Goal: Task Accomplishment & Management: Manage account settings

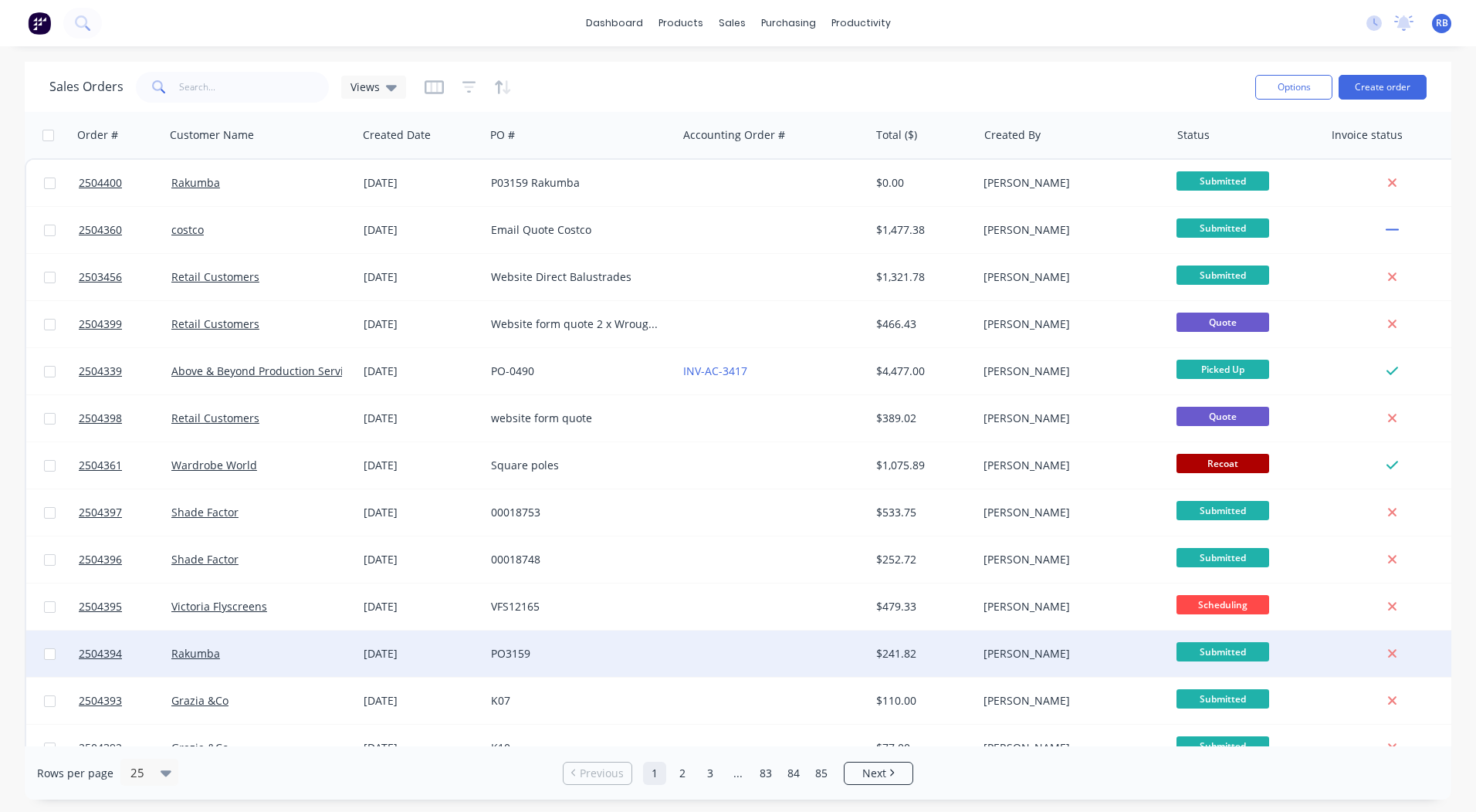
click at [533, 664] on div "PO3159" at bounding box center [581, 654] width 193 height 46
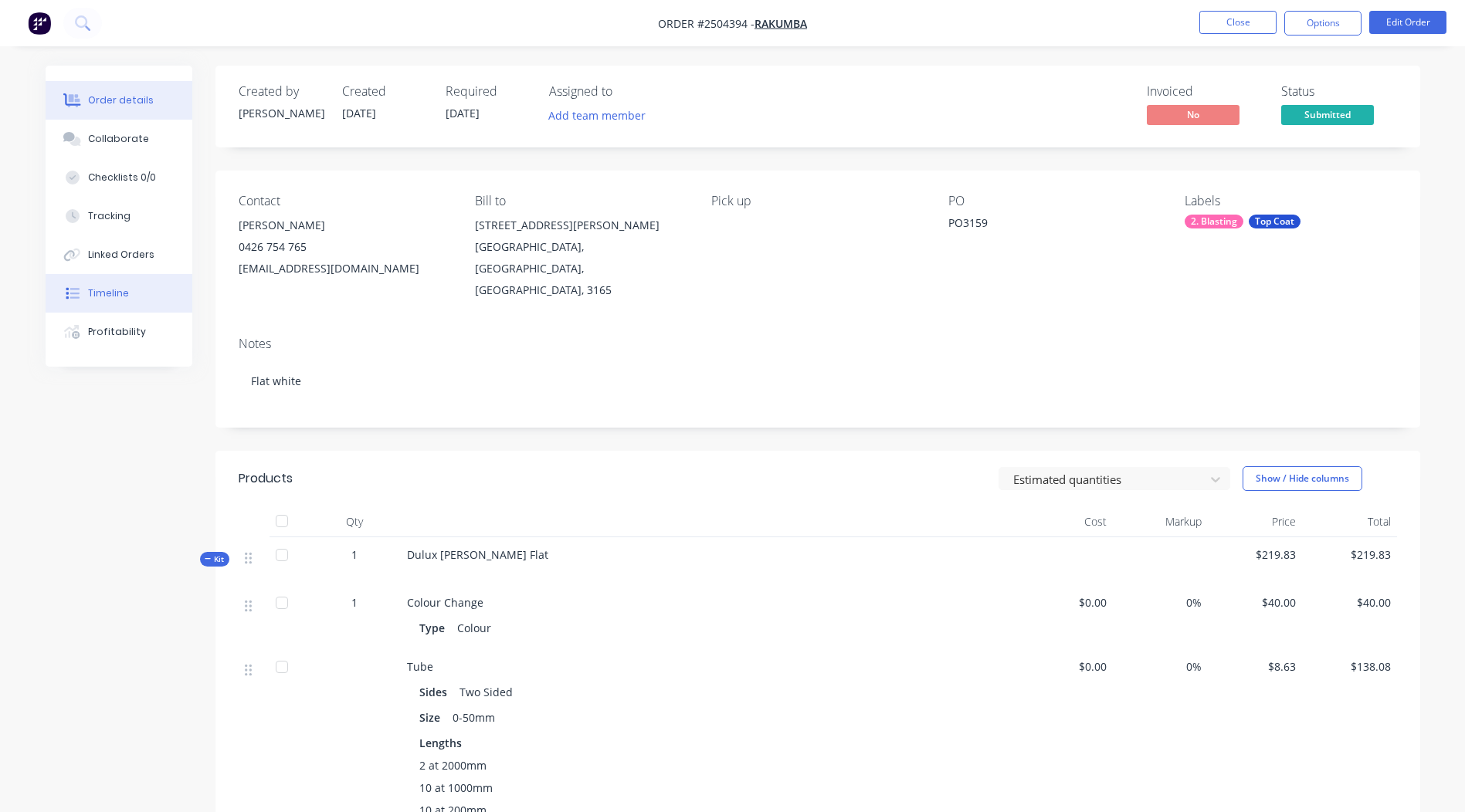
click at [87, 288] on button "Timeline" at bounding box center [119, 293] width 147 height 39
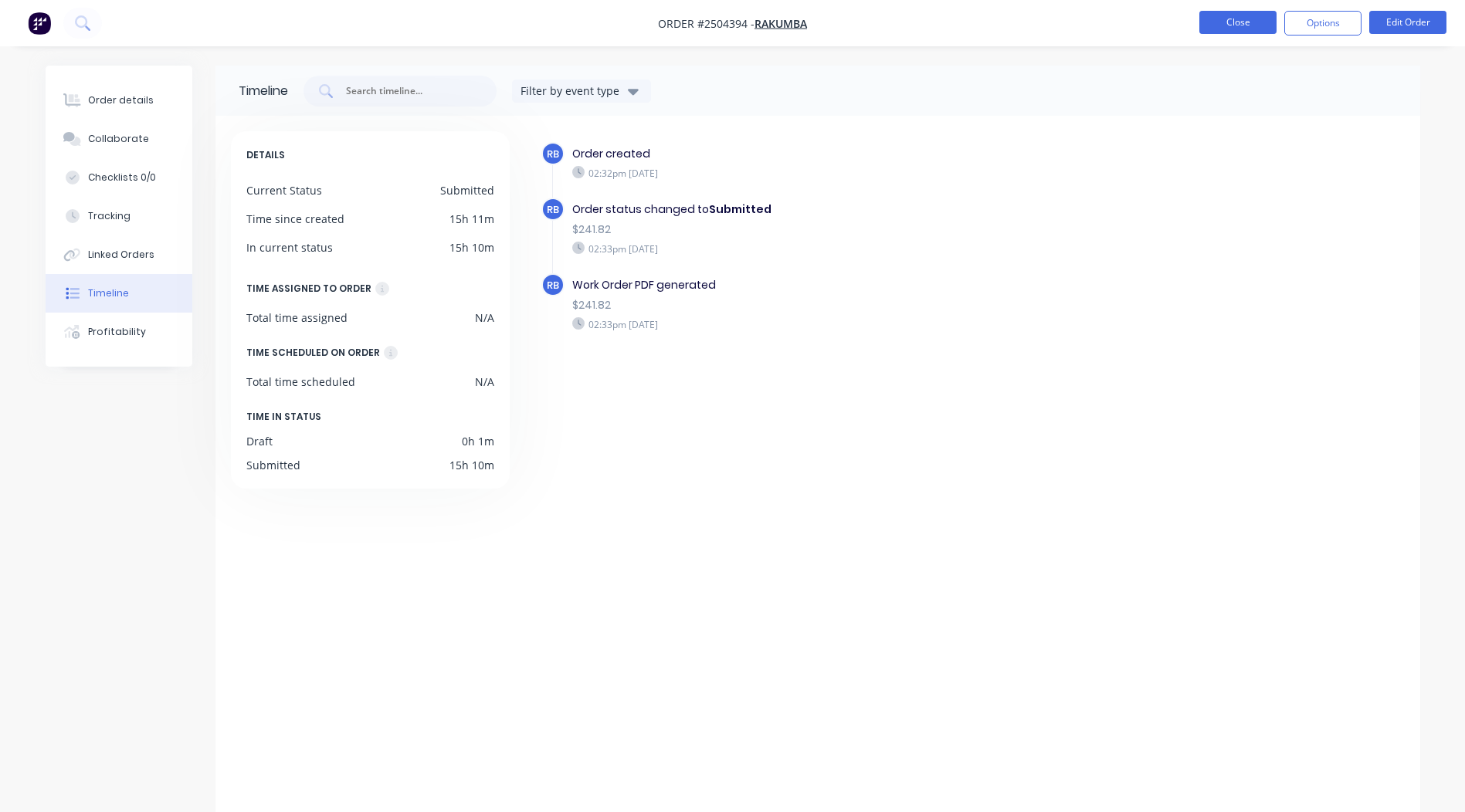
click at [1250, 23] on button "Close" at bounding box center [1237, 22] width 77 height 23
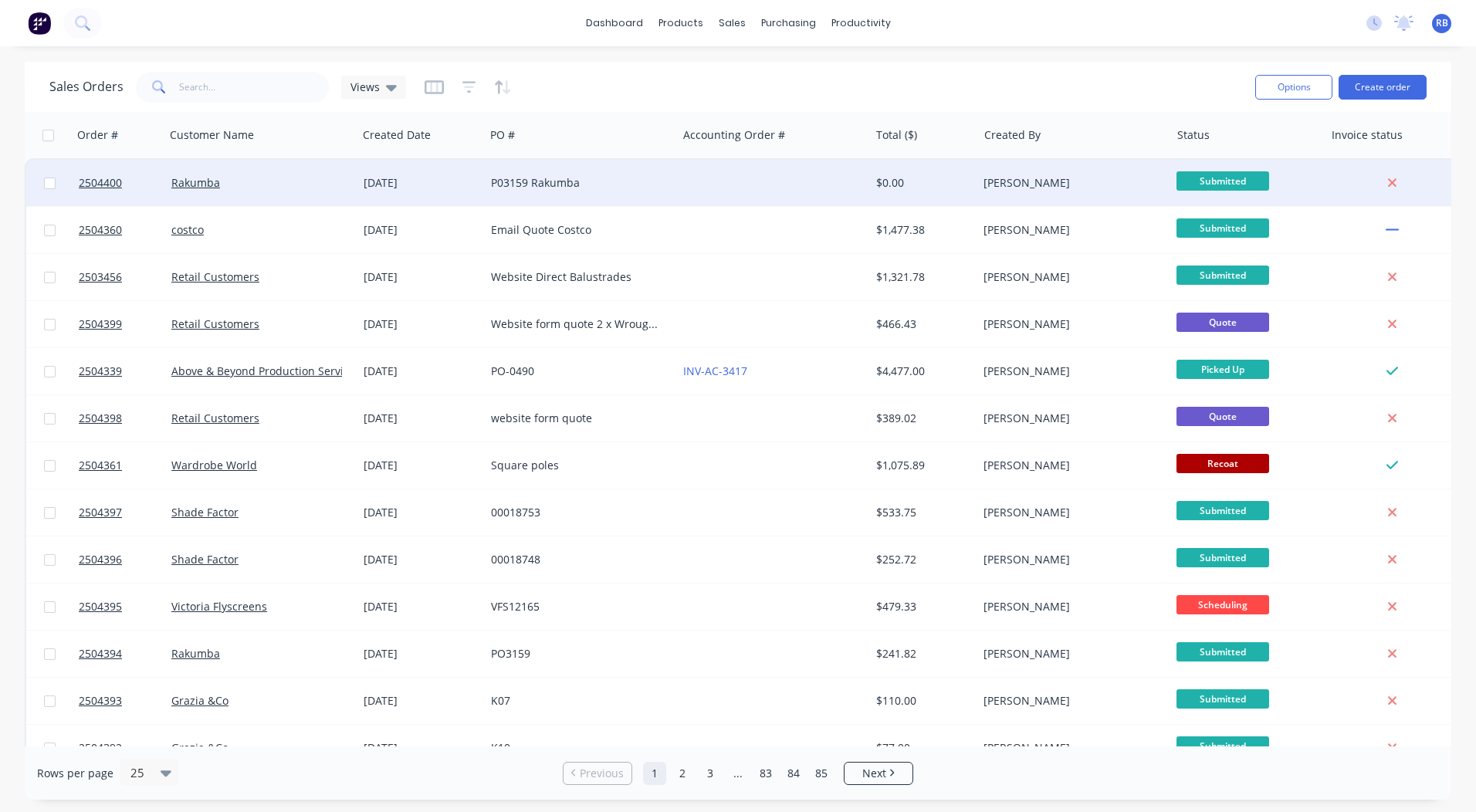
click at [543, 180] on div "P03159 Rakumba" at bounding box center [577, 183] width 172 height 15
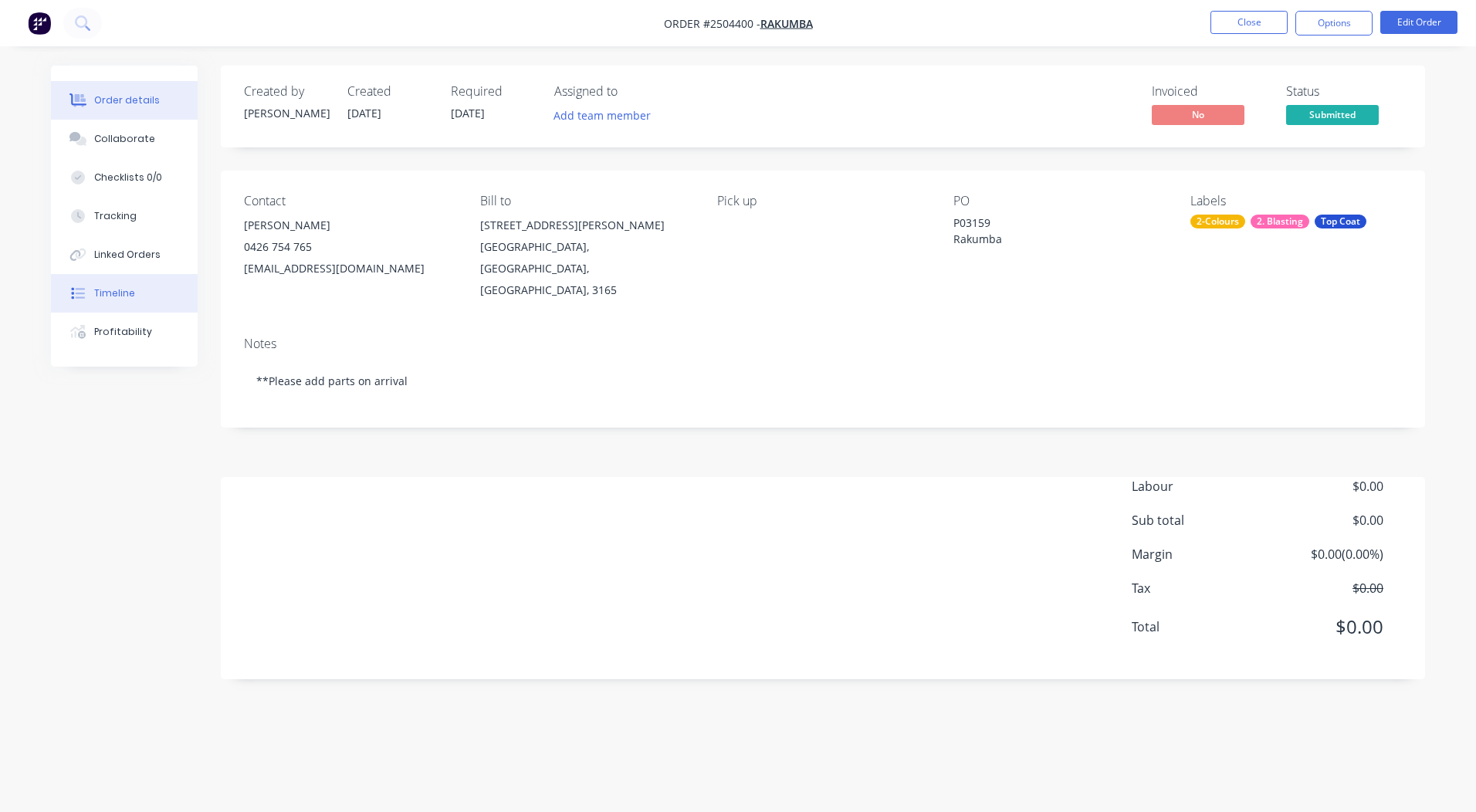
click at [124, 301] on button "Timeline" at bounding box center [124, 293] width 147 height 39
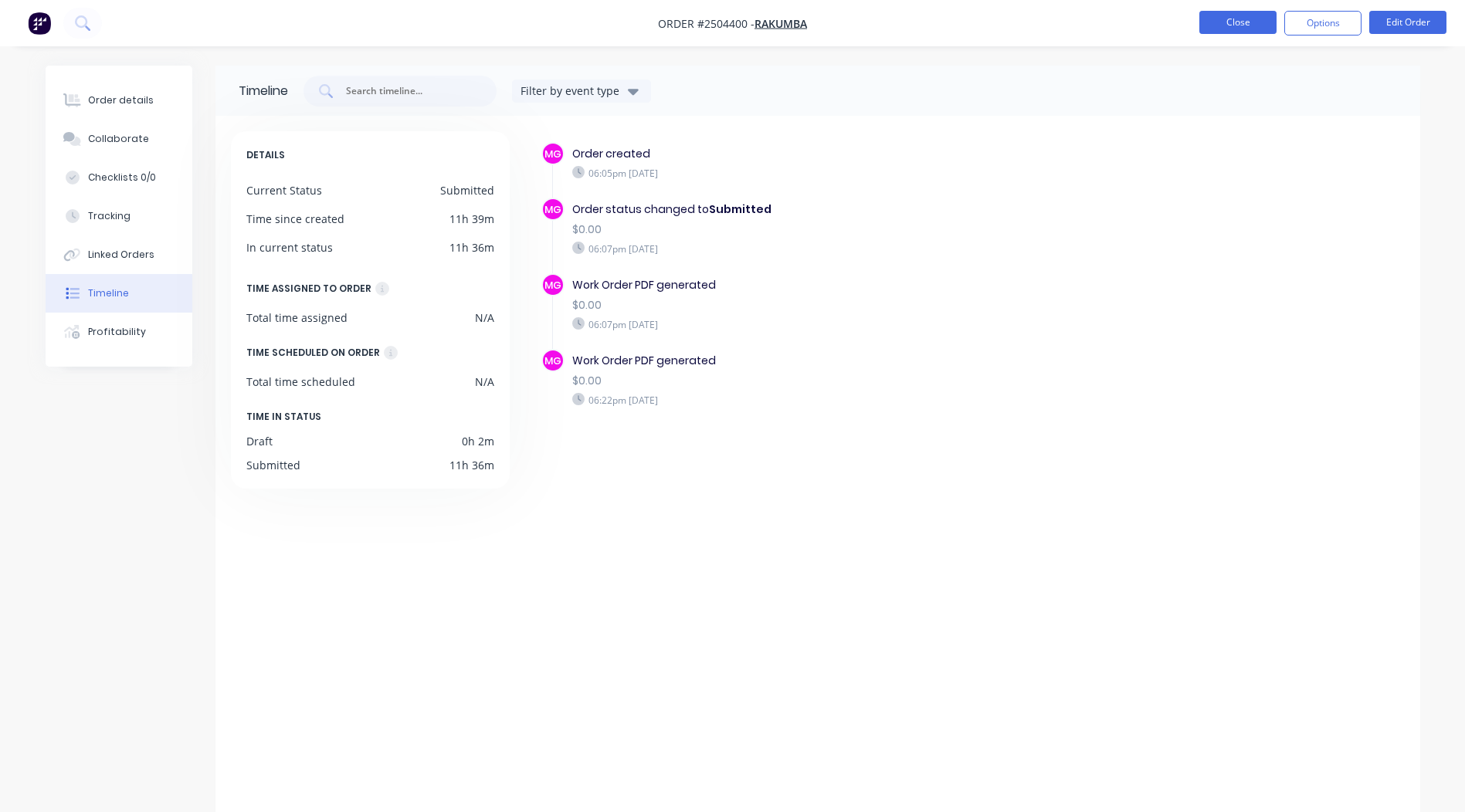
click at [1258, 27] on button "Close" at bounding box center [1237, 22] width 77 height 23
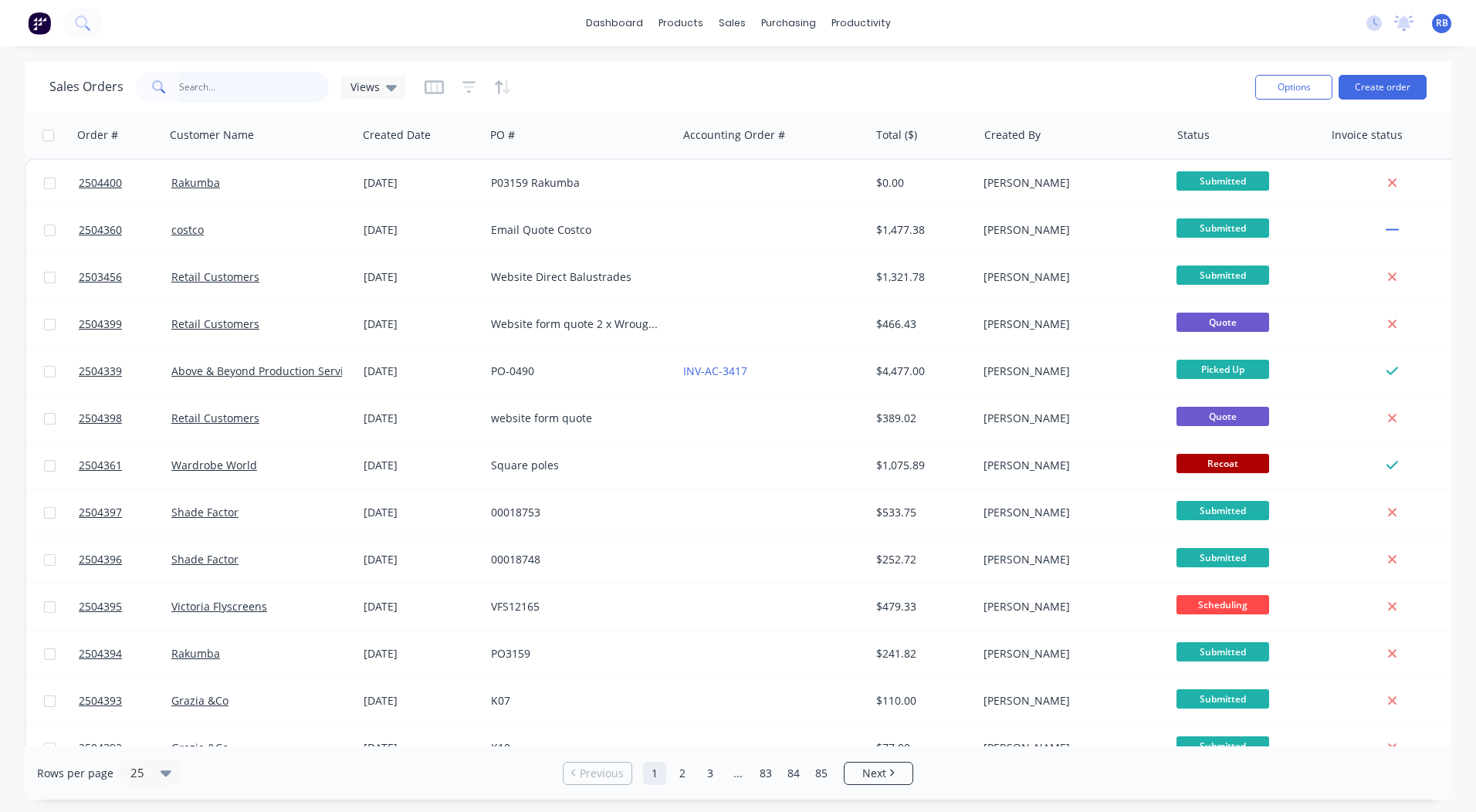
click at [201, 79] on input "text" at bounding box center [254, 87] width 151 height 31
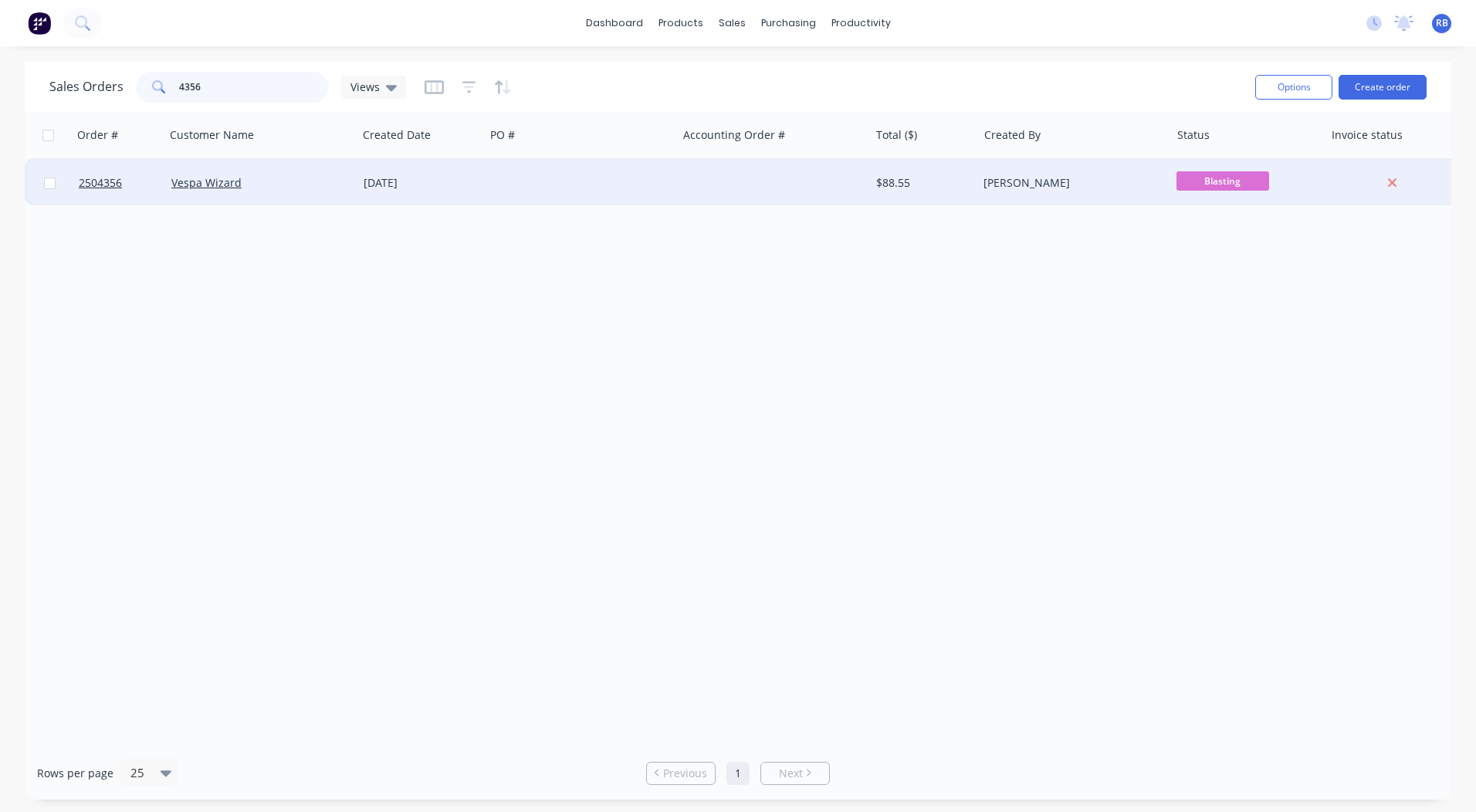
type input "4356"
click at [552, 181] on div at bounding box center [581, 182] width 193 height 46
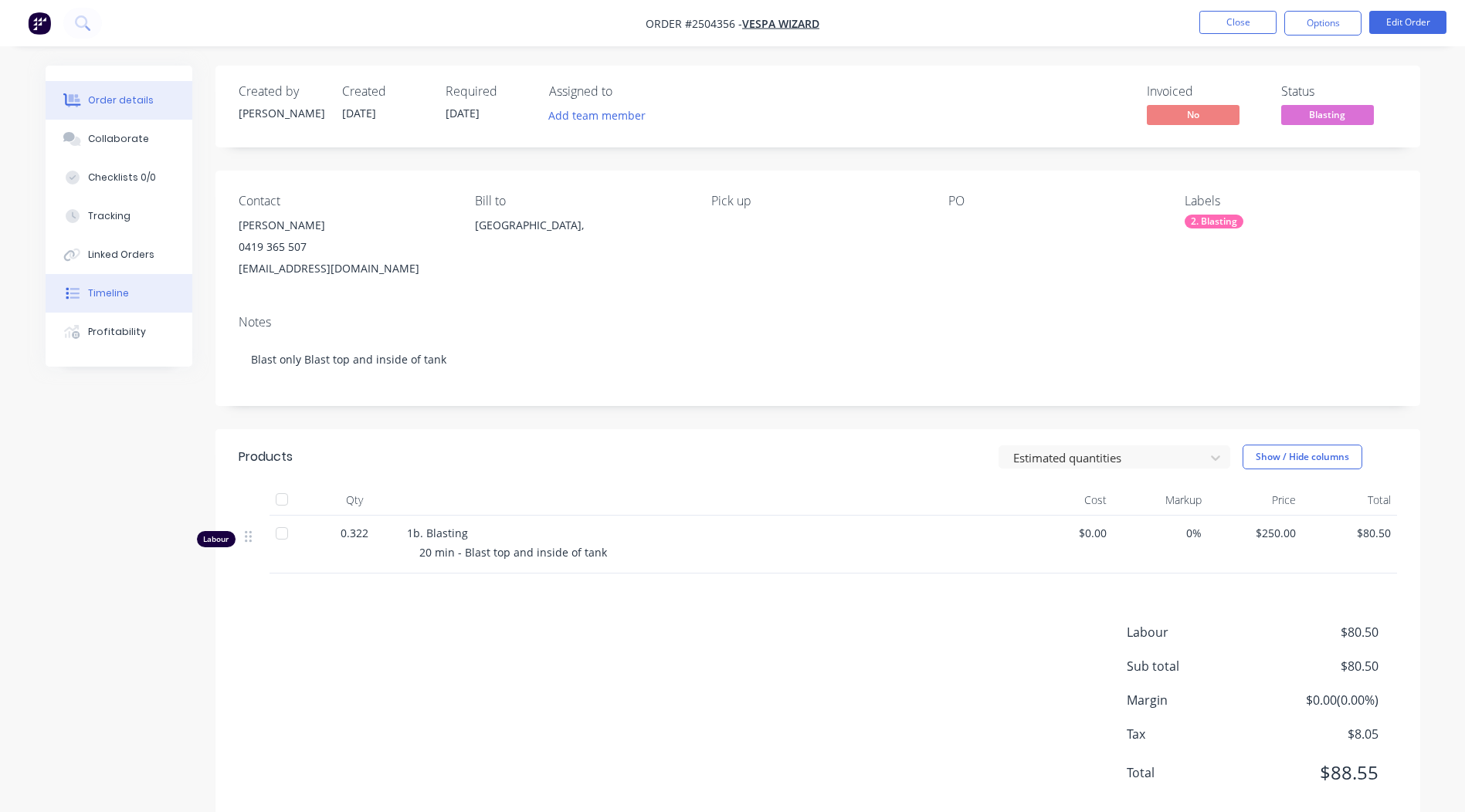
click at [131, 301] on button "Timeline" at bounding box center [119, 293] width 147 height 39
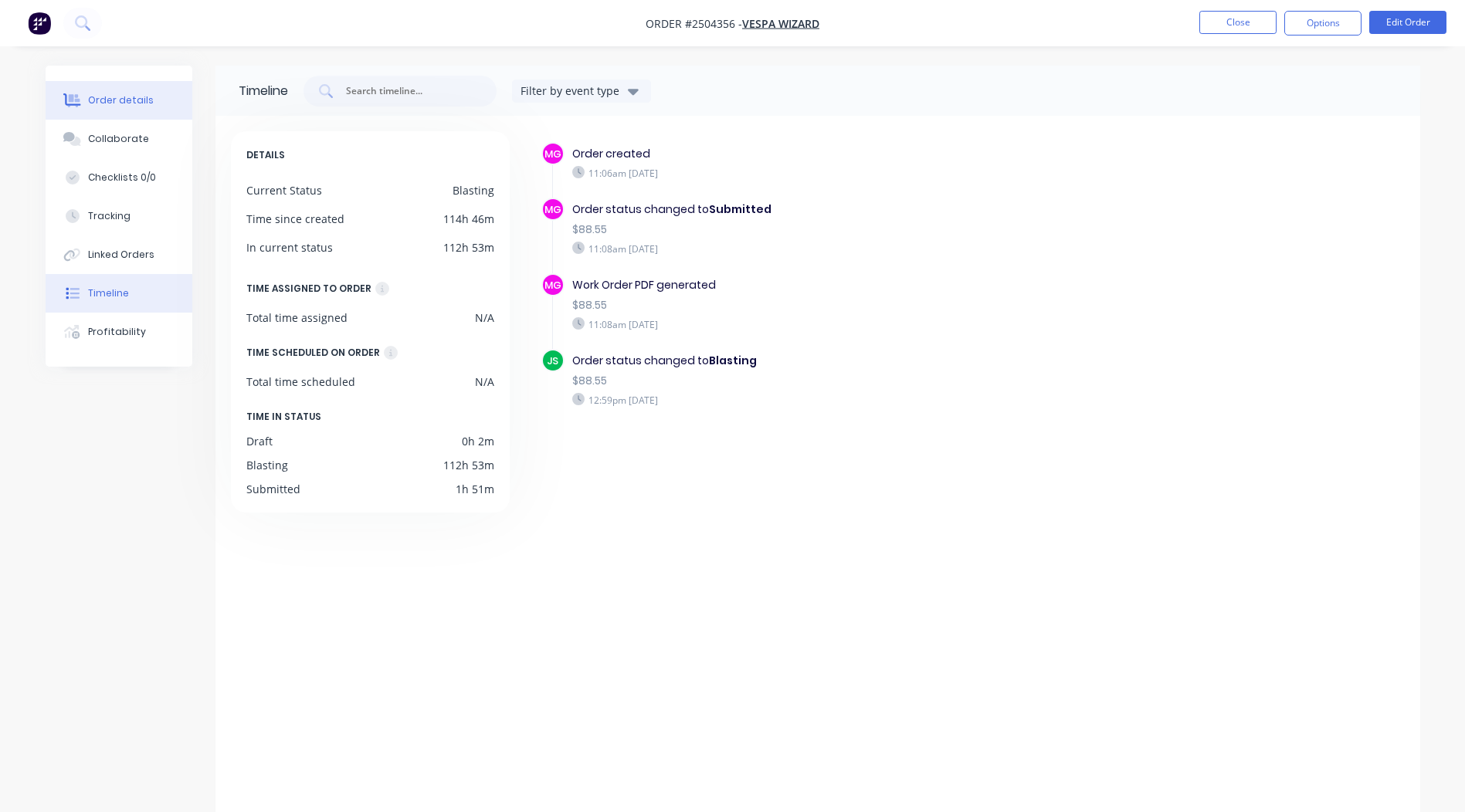
click at [102, 93] on button "Order details" at bounding box center [119, 100] width 147 height 39
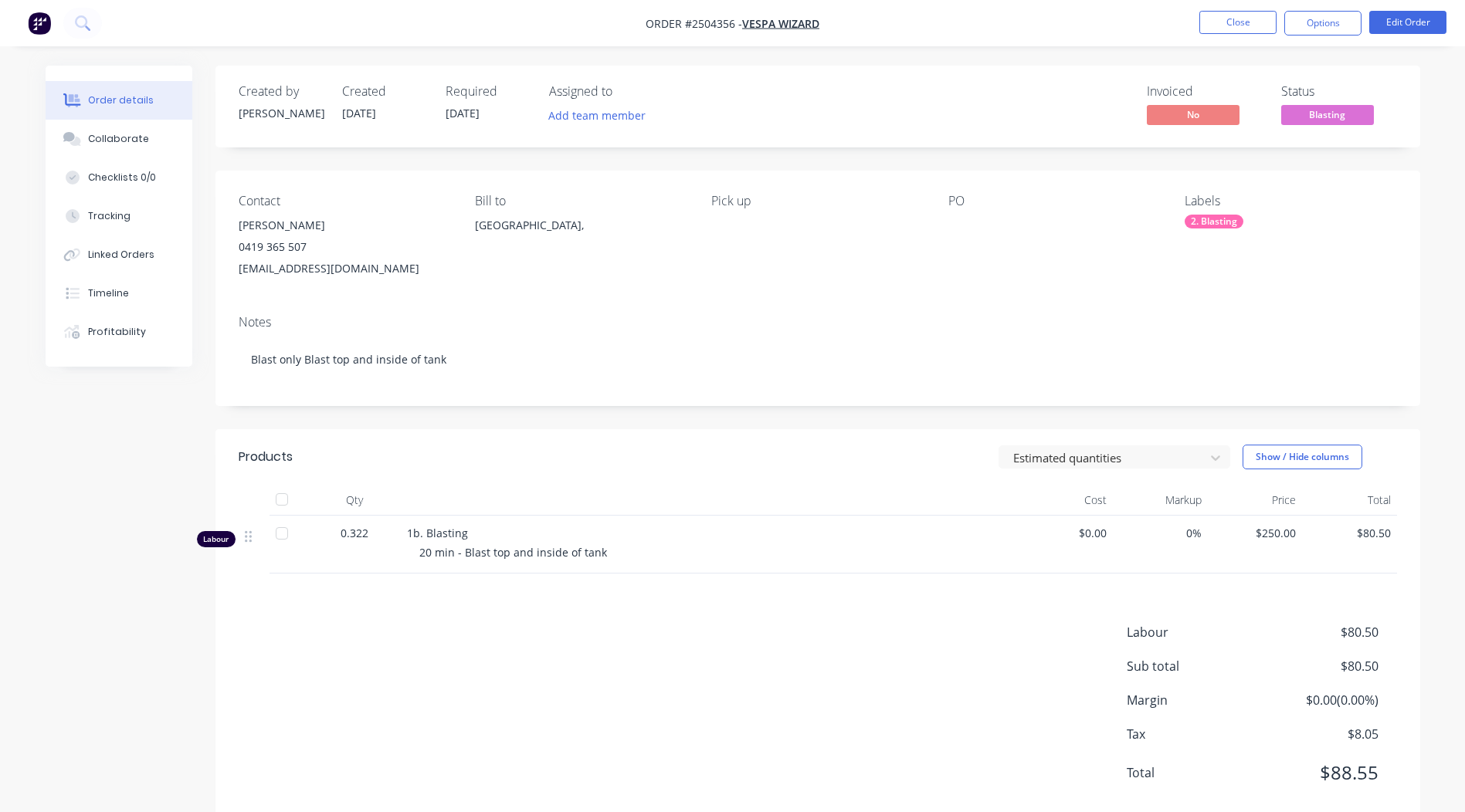
click at [1358, 108] on span "Blasting" at bounding box center [1327, 115] width 93 height 19
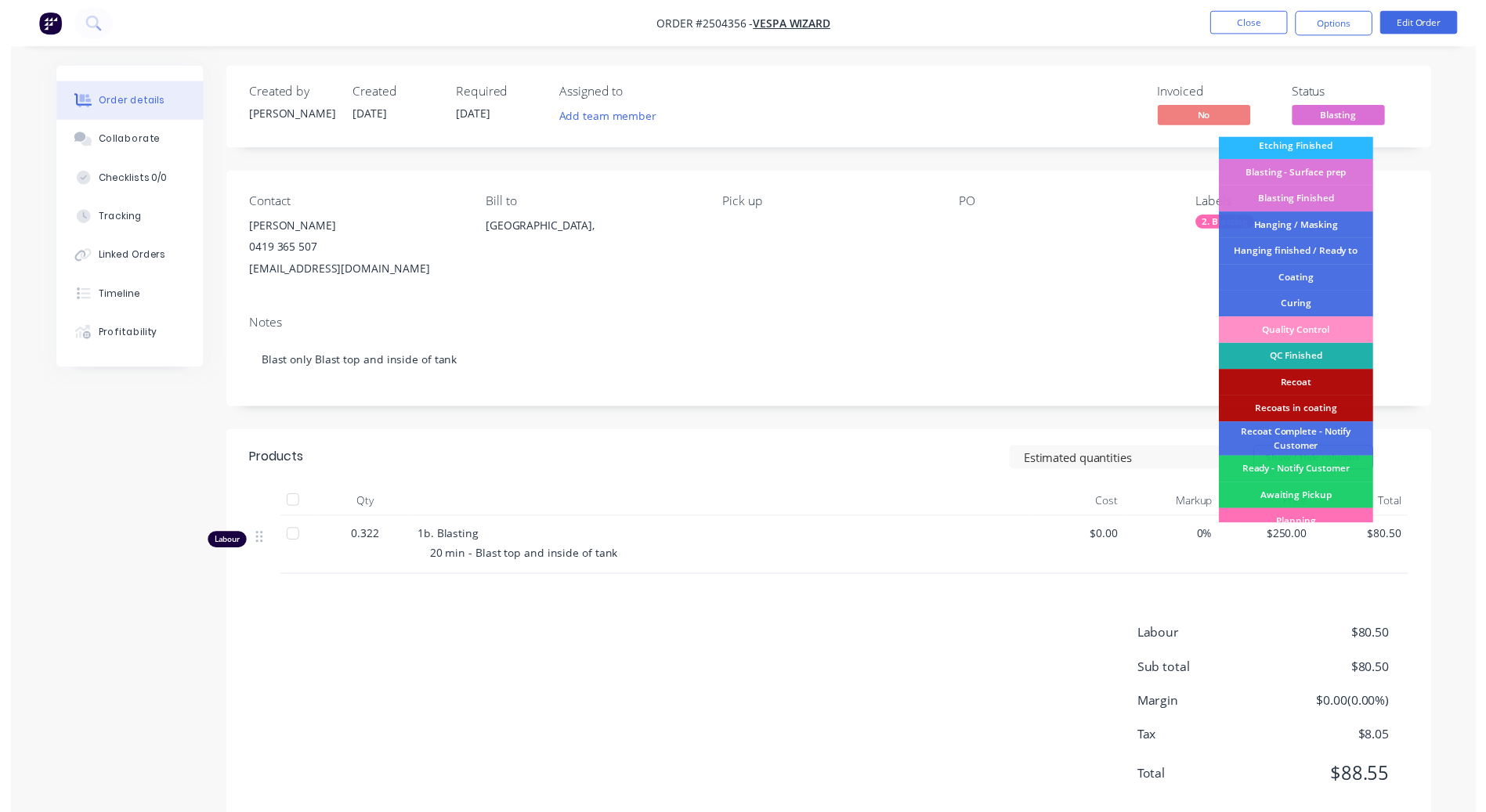
scroll to position [362, 0]
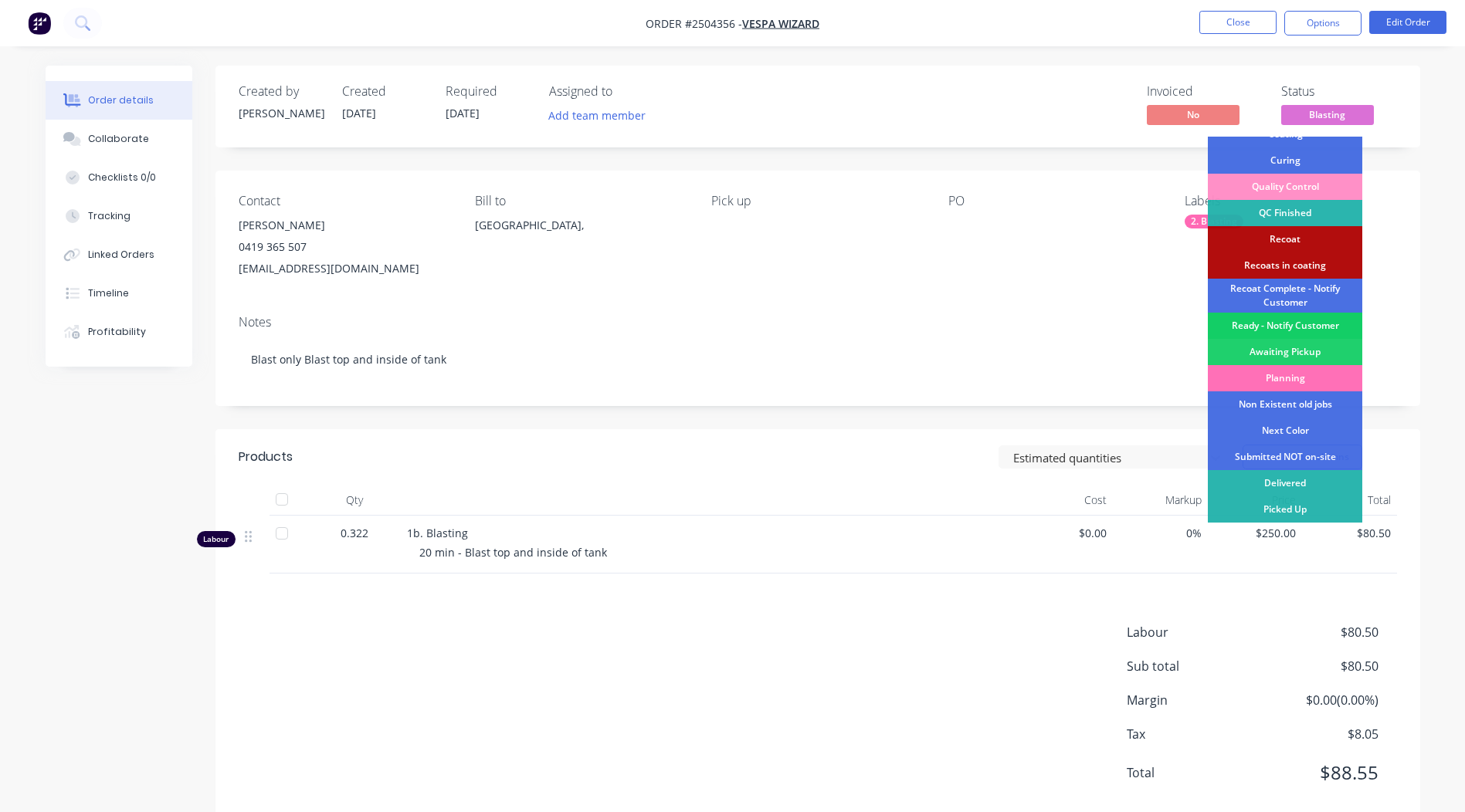
click at [1283, 323] on div "Ready - Notify Customer" at bounding box center [1285, 326] width 155 height 27
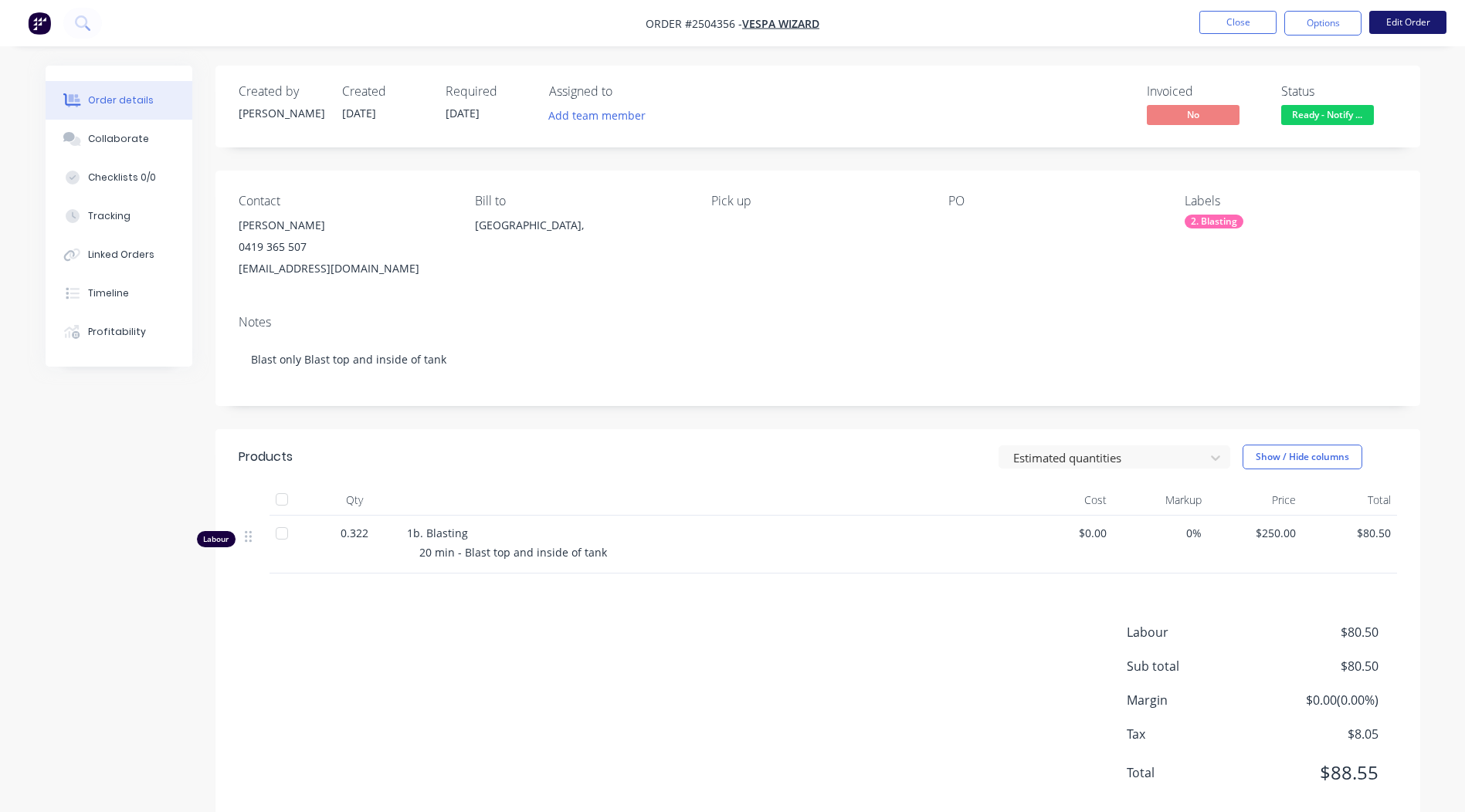
click at [1391, 25] on button "Edit Order" at bounding box center [1407, 22] width 77 height 23
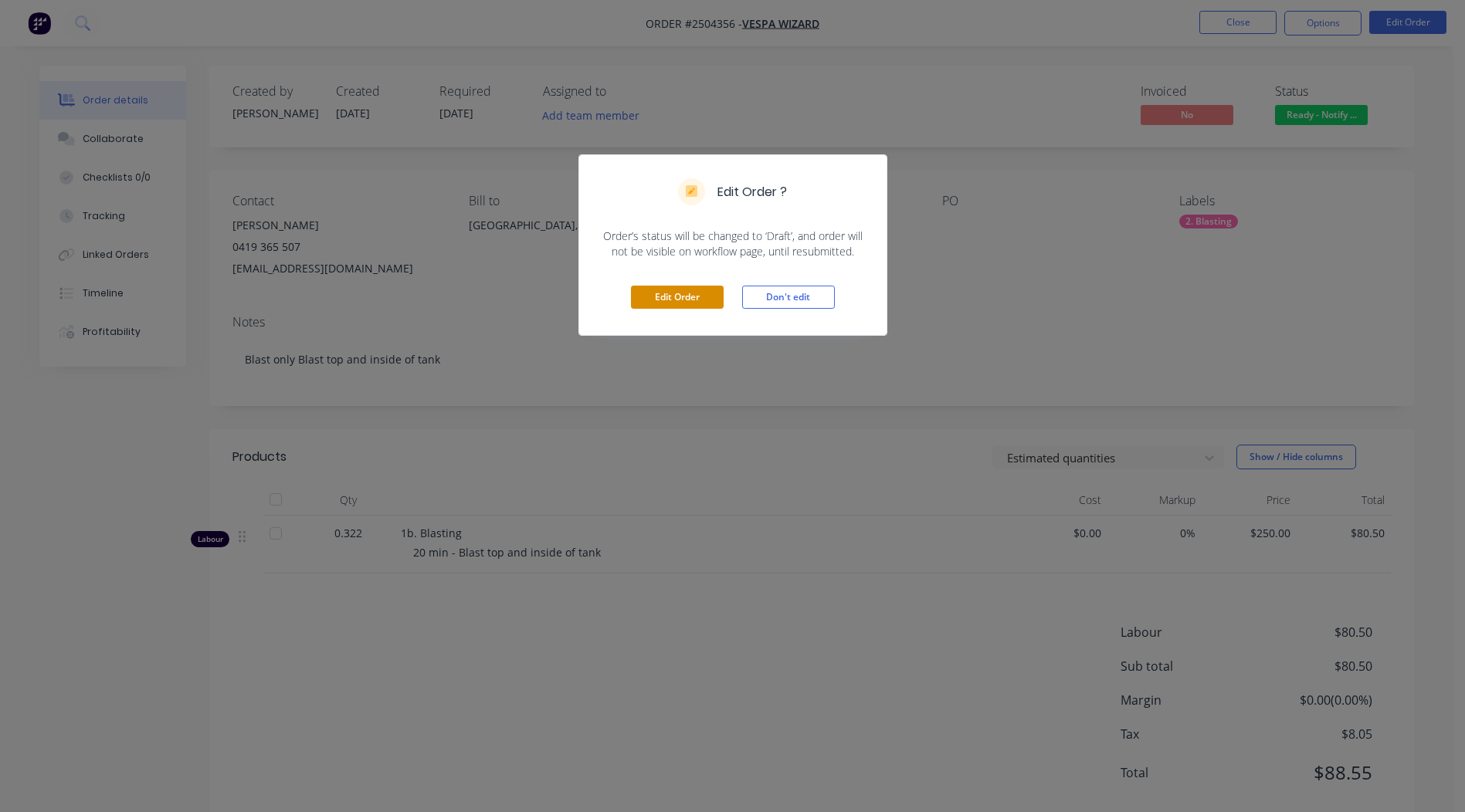
click at [689, 292] on button "Edit Order" at bounding box center [677, 297] width 93 height 23
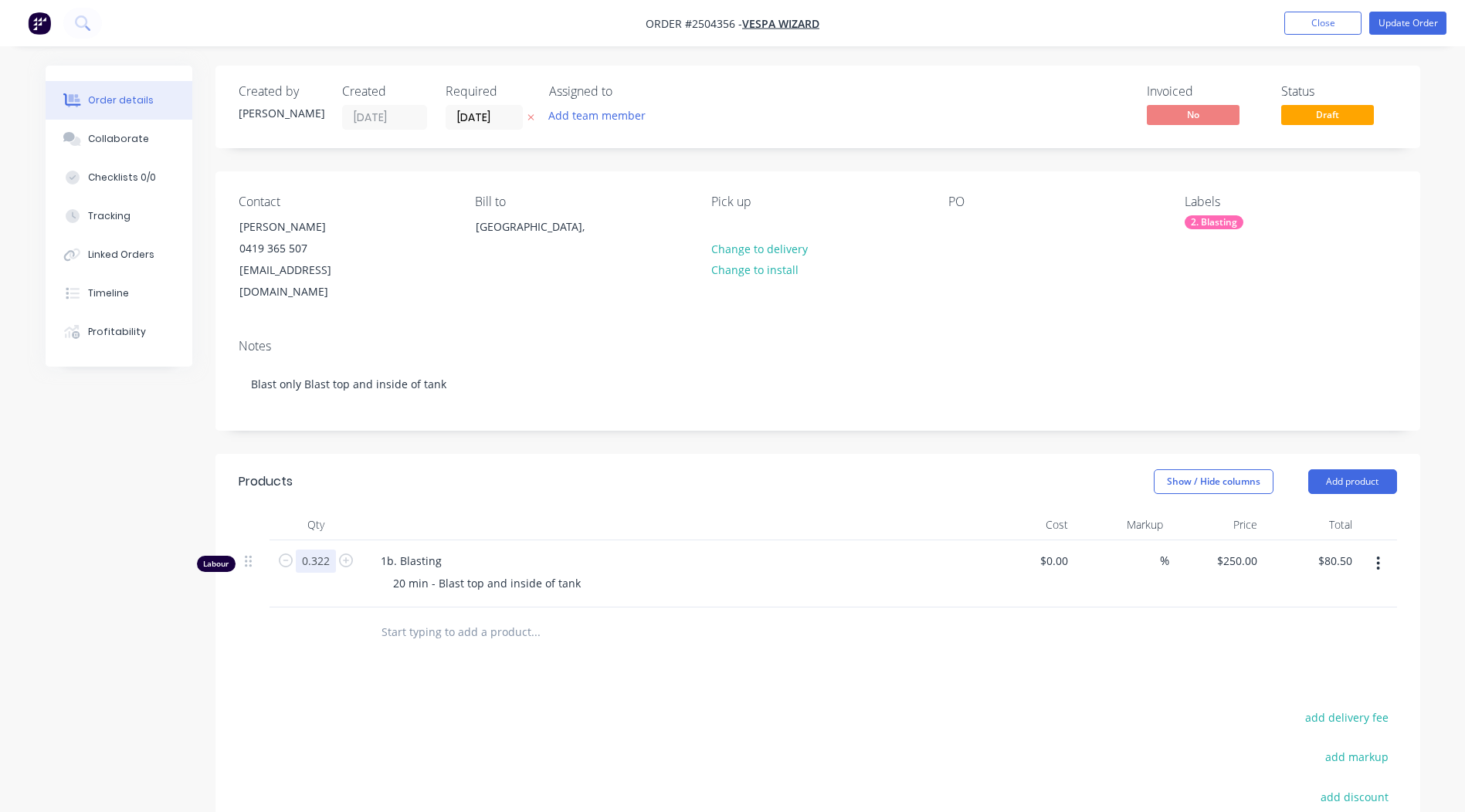
click at [323, 549] on input "0.322" at bounding box center [316, 561] width 40 height 23
type input "0.25"
type input "$62.50"
click at [756, 644] on div "Products Show / Hide columns Add product Qty Cost Markup Price Total Labour 0.2…" at bounding box center [817, 740] width 1204 height 574
click at [1403, 24] on button "Update Order" at bounding box center [1407, 23] width 77 height 23
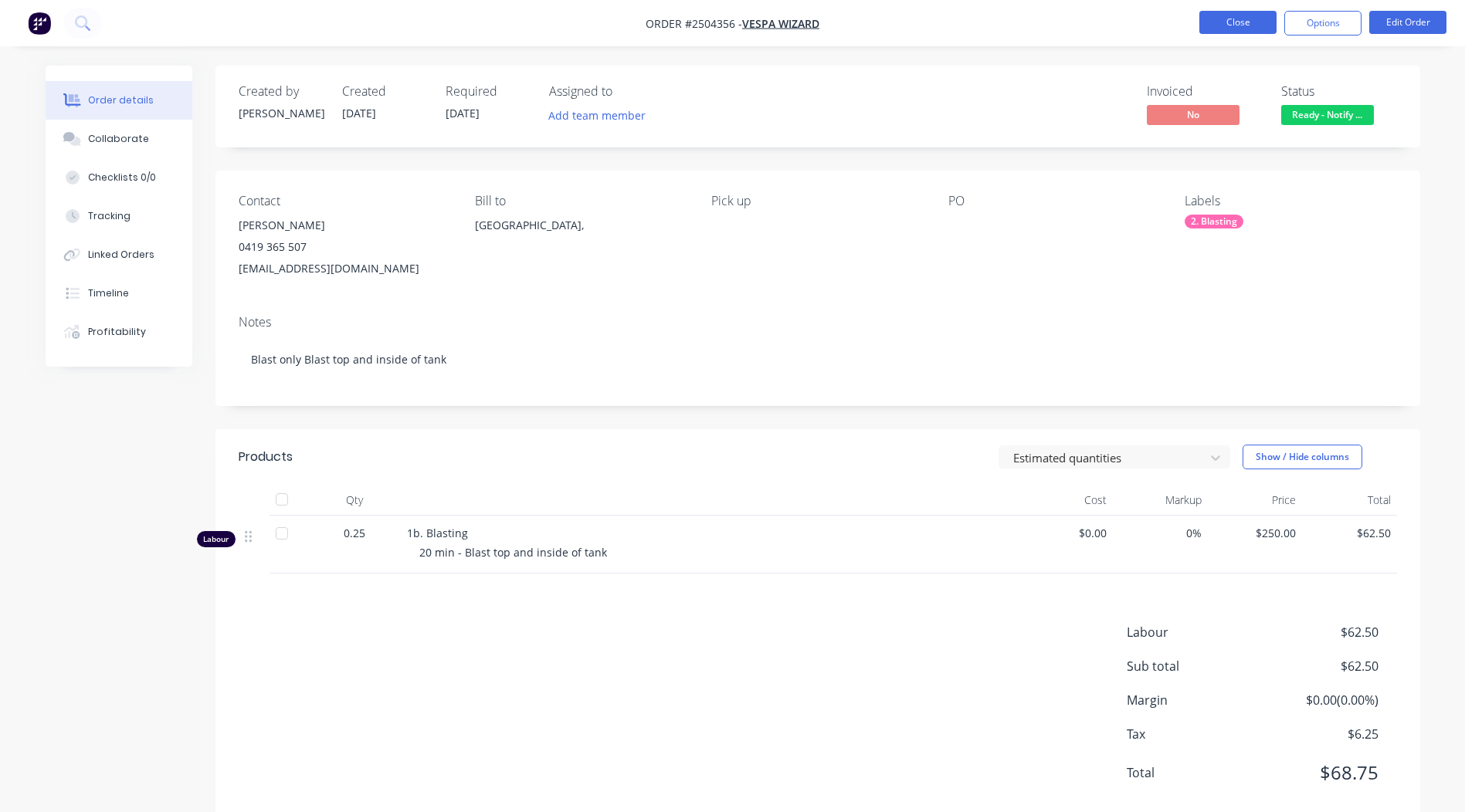
click at [1231, 24] on button "Close" at bounding box center [1237, 22] width 77 height 23
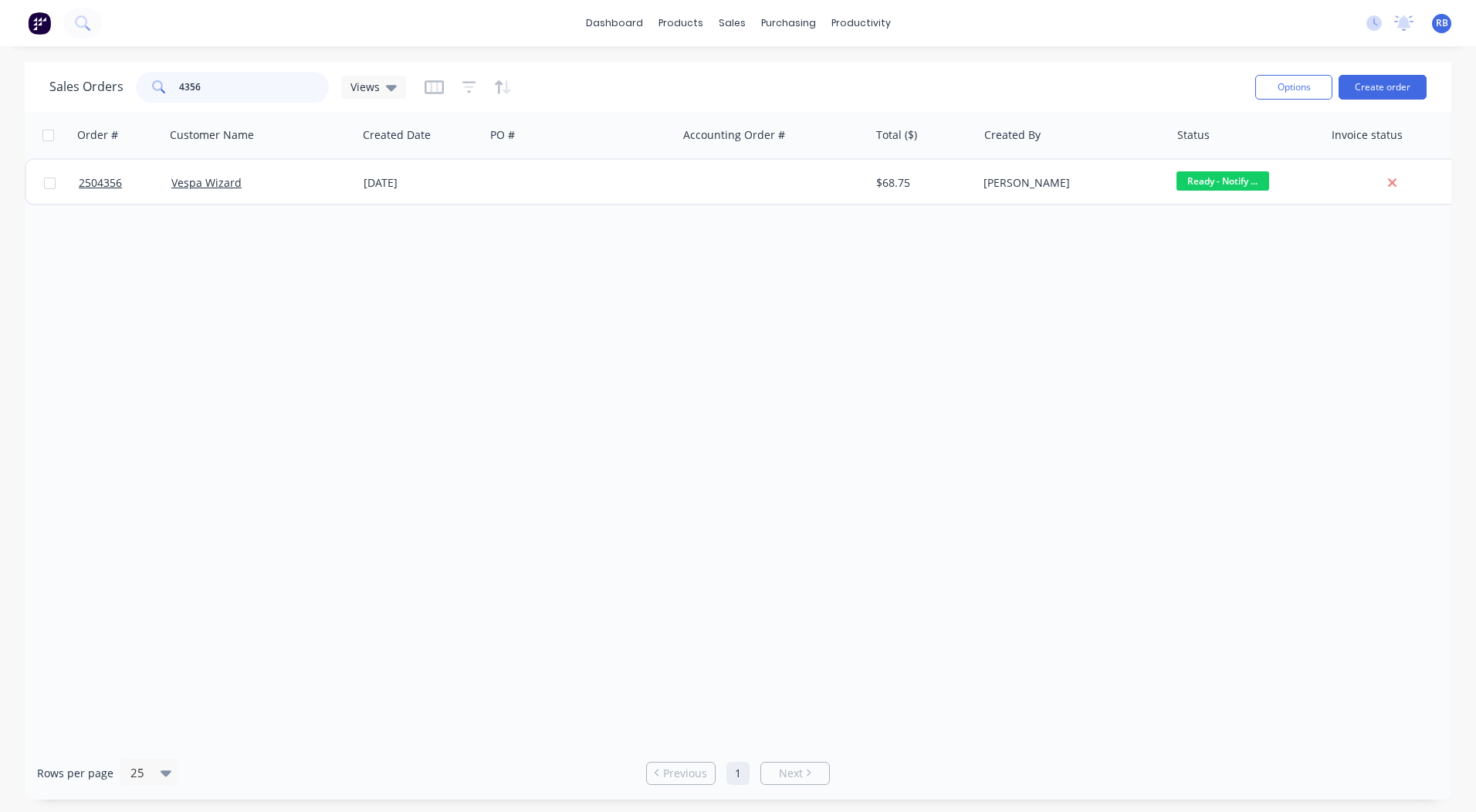
drag, startPoint x: 246, startPoint y: 91, endPoint x: 0, endPoint y: 120, distance: 247.7
click at [0, 119] on html "dashboard products sales purchasing productivity dashboard products Product Cat…" at bounding box center [738, 406] width 1476 height 812
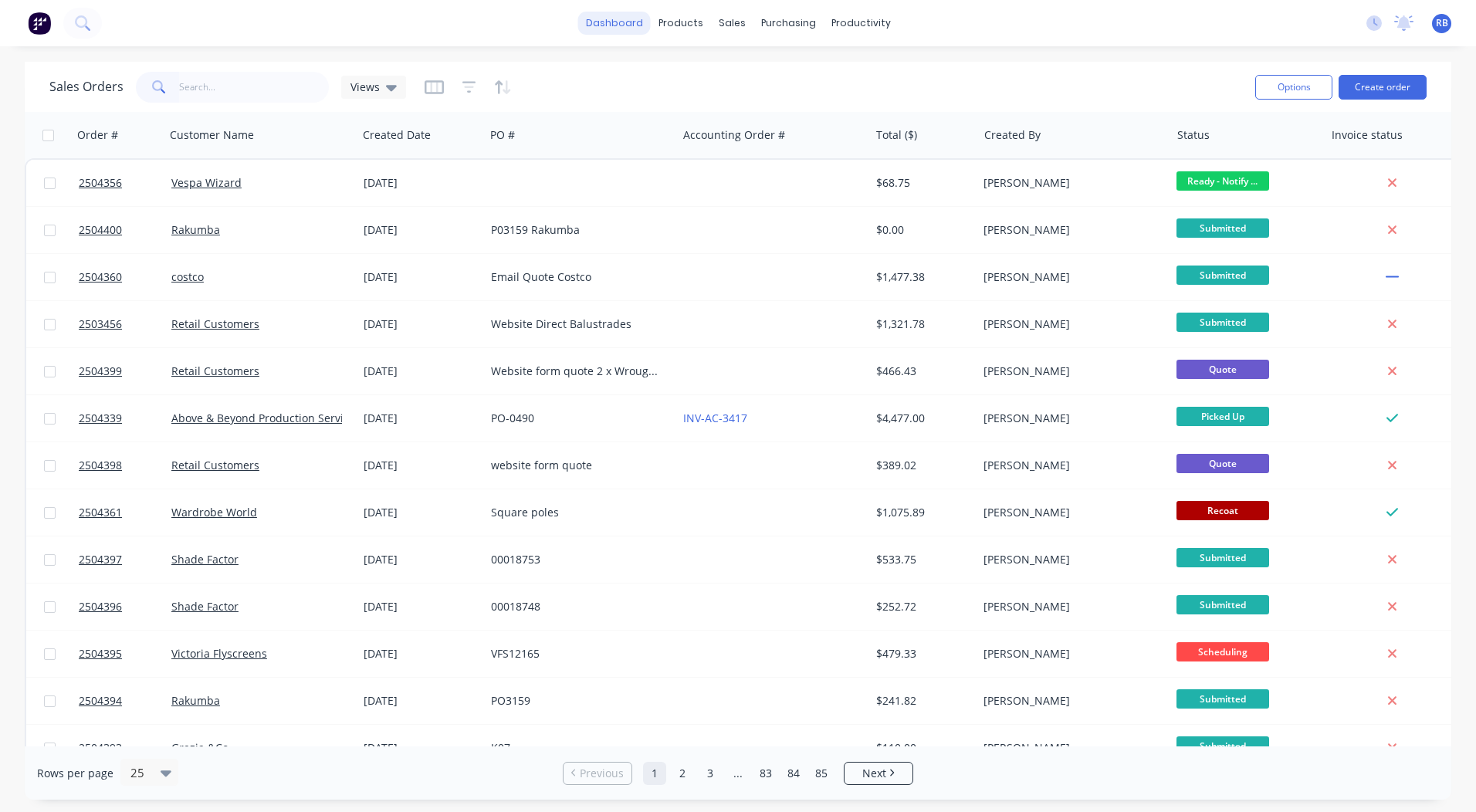
click at [636, 19] on link "dashboard" at bounding box center [615, 23] width 72 height 23
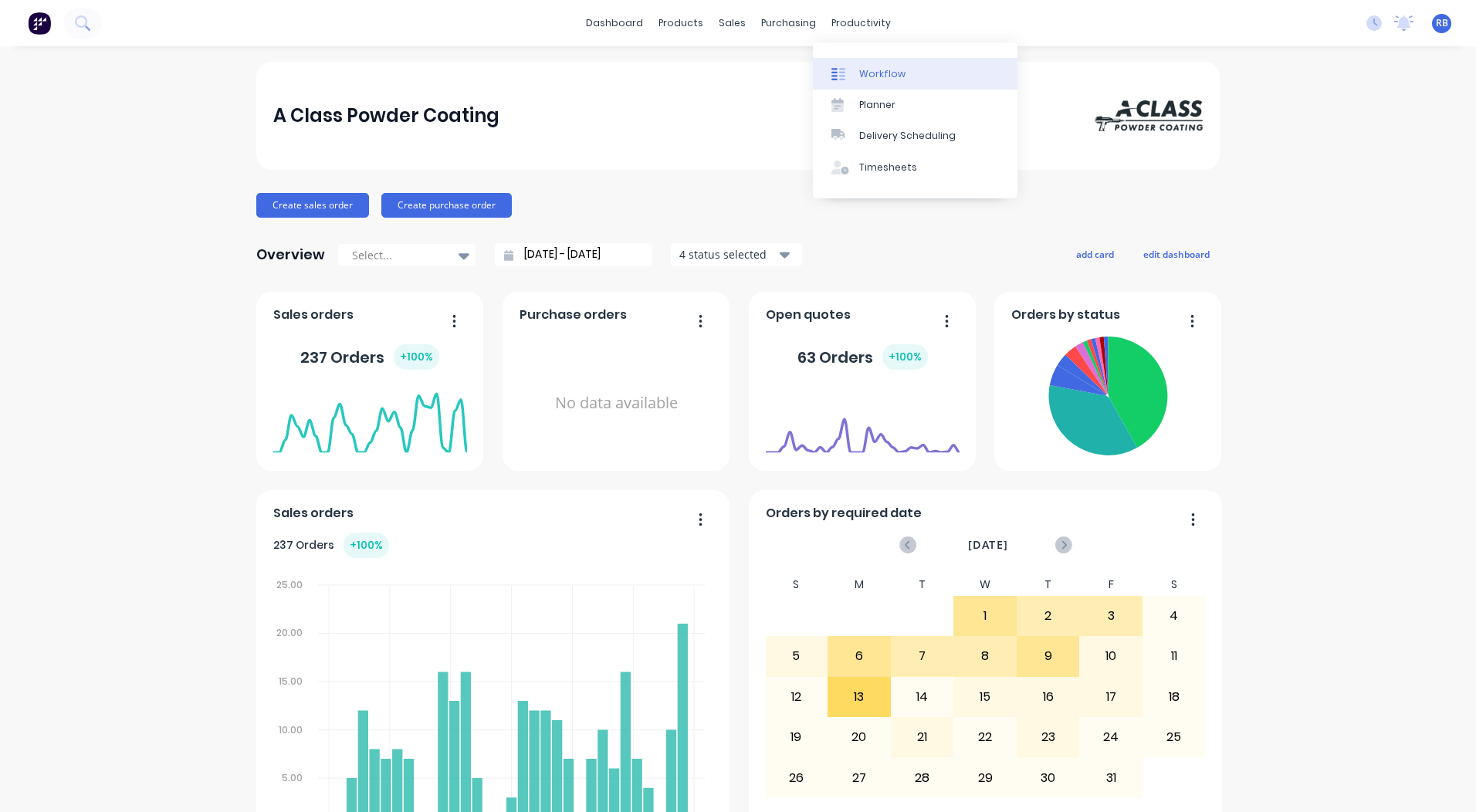
click at [866, 73] on div "Workflow" at bounding box center [882, 74] width 46 height 14
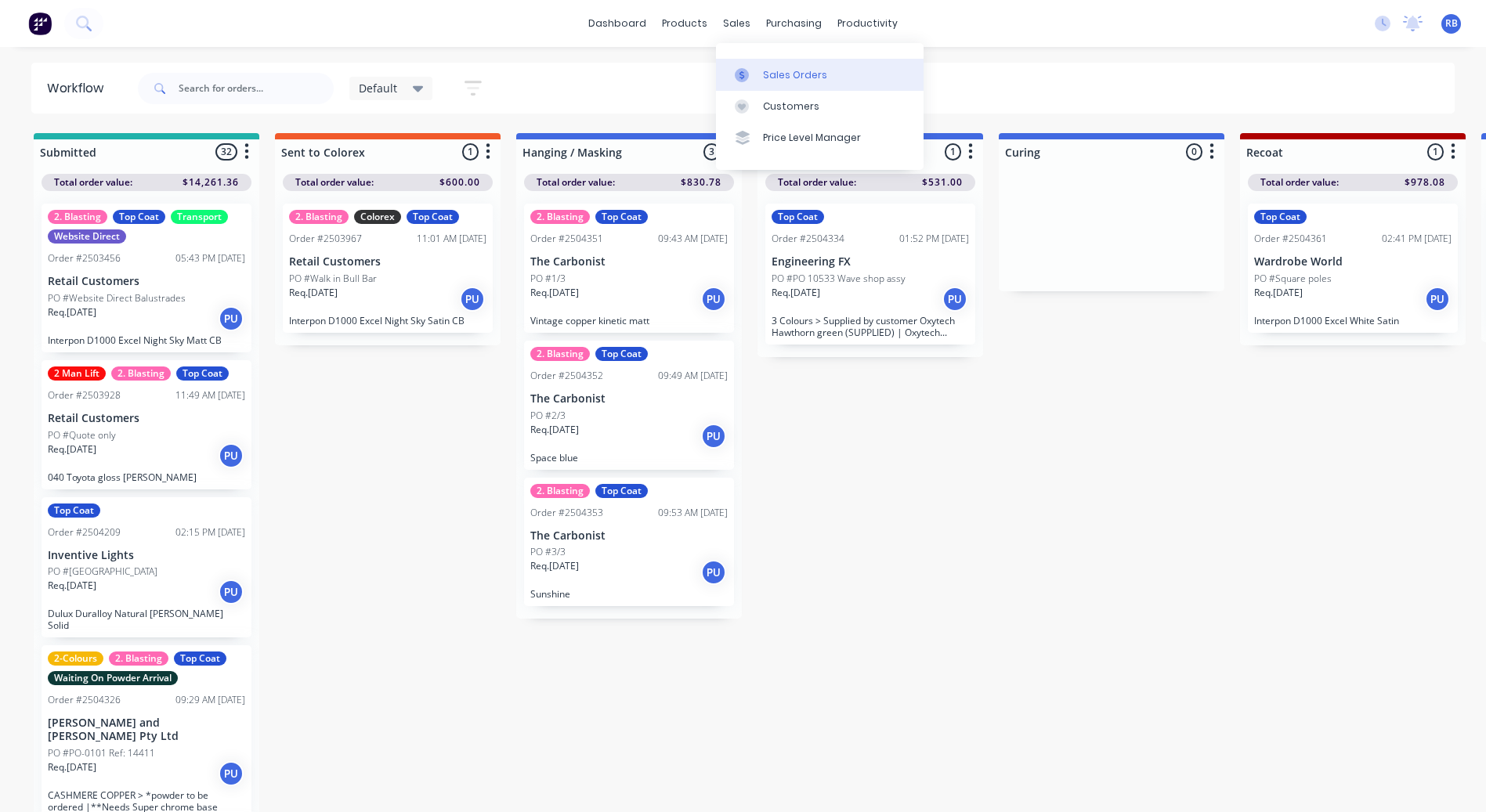
click at [759, 67] on link "Sales Orders" at bounding box center [820, 74] width 208 height 32
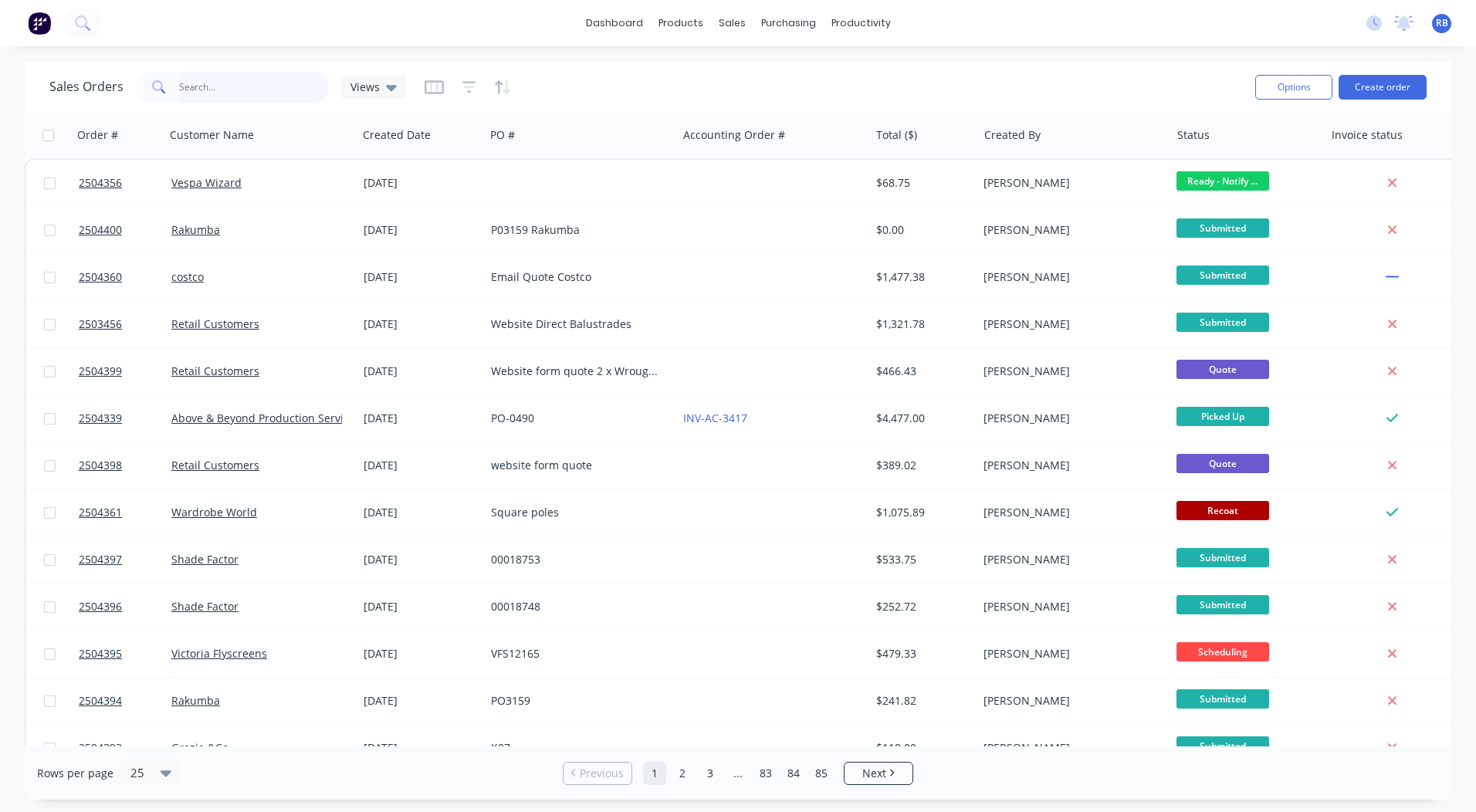
click at [210, 75] on input "text" at bounding box center [254, 87] width 151 height 31
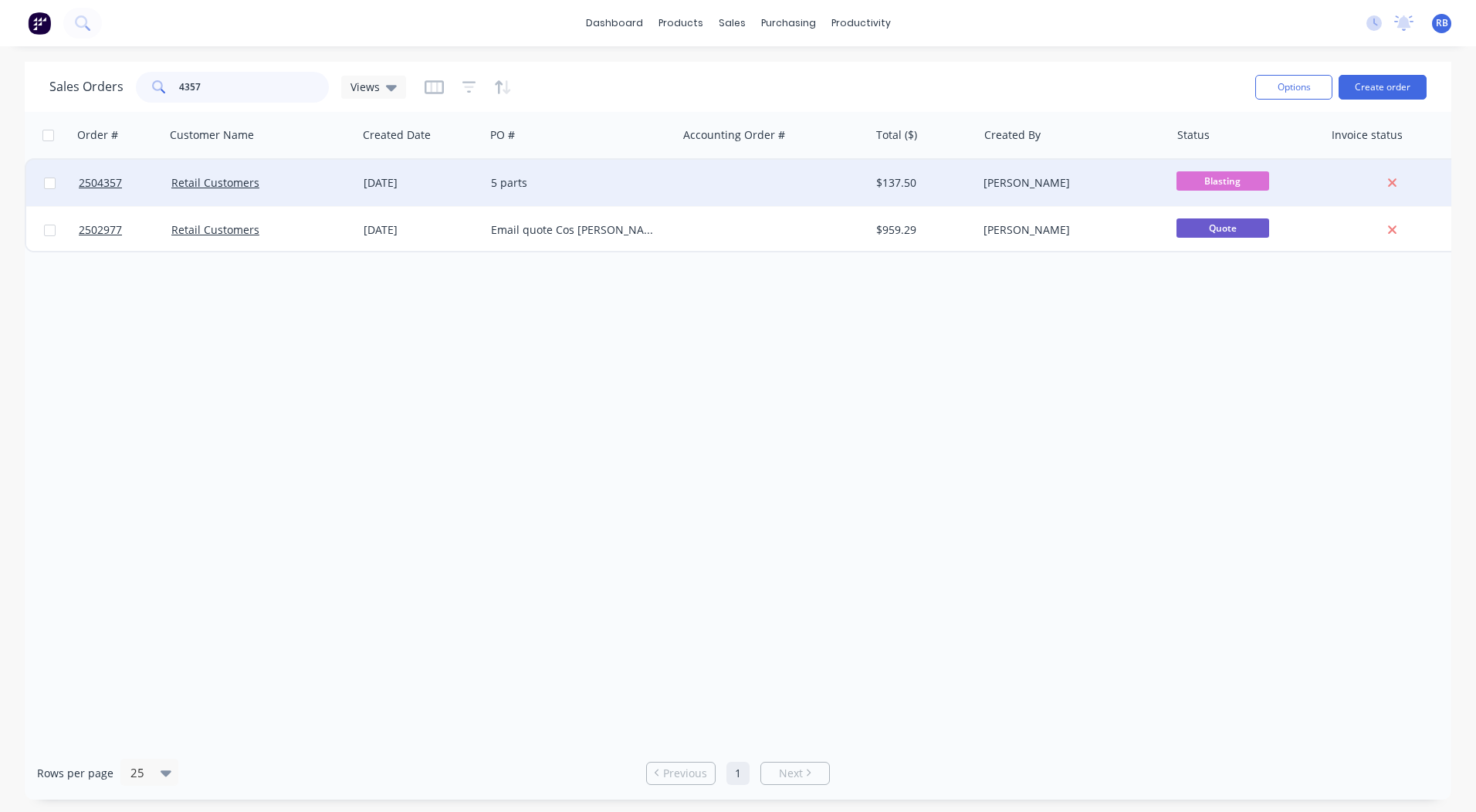
type input "4357"
click at [806, 178] on div at bounding box center [773, 182] width 193 height 46
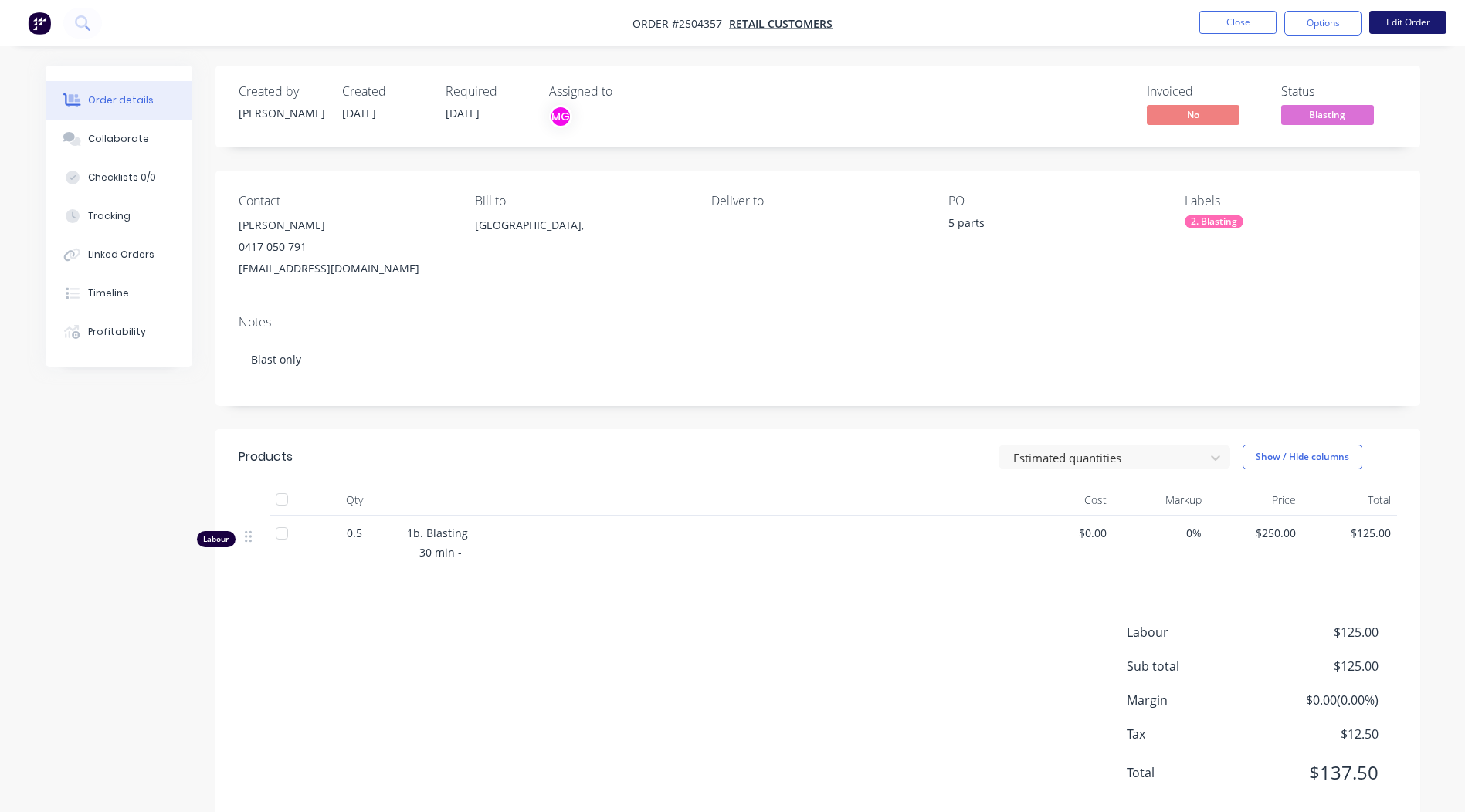
click at [1391, 31] on button "Edit Order" at bounding box center [1407, 22] width 77 height 23
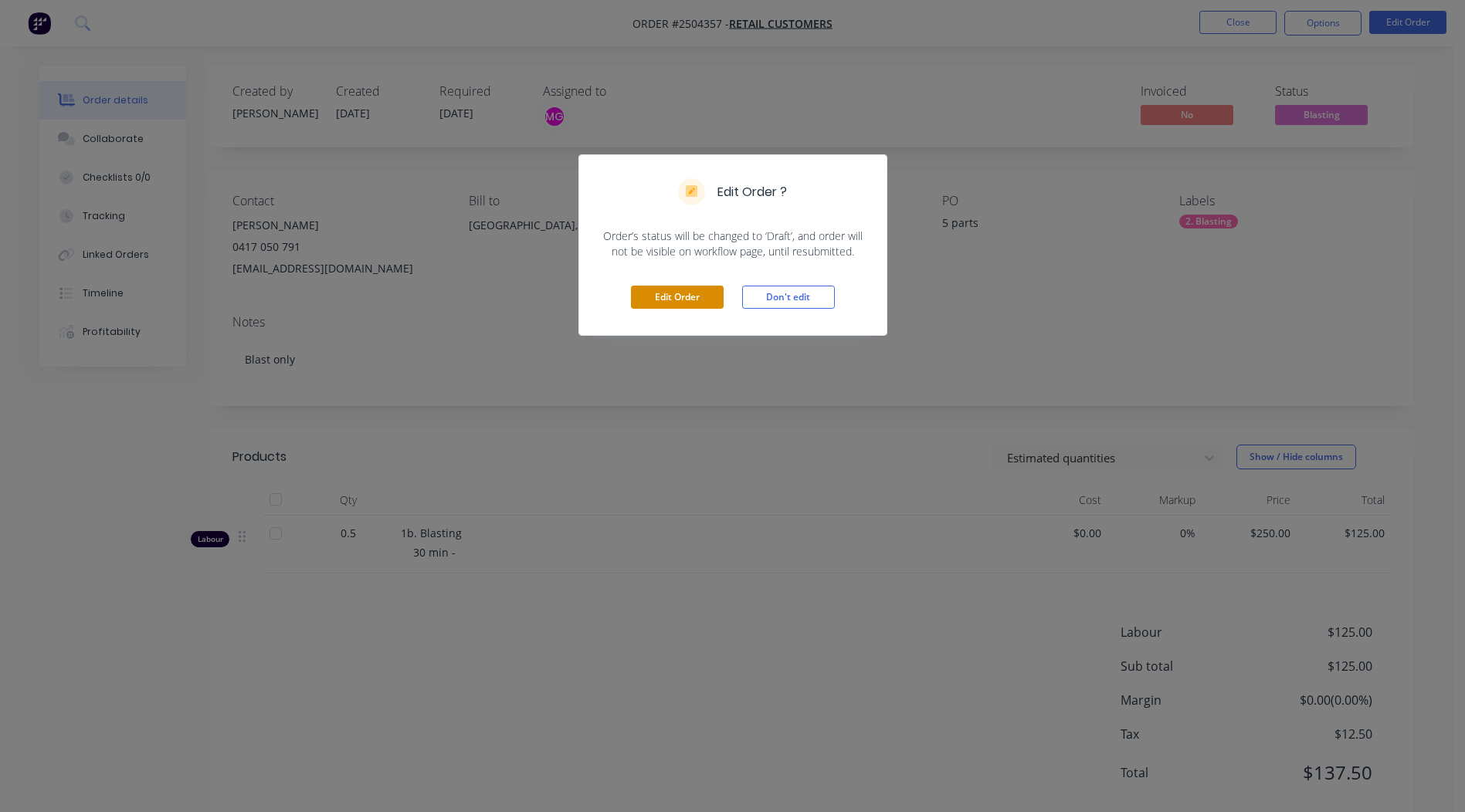
click at [701, 300] on button "Edit Order" at bounding box center [677, 297] width 93 height 23
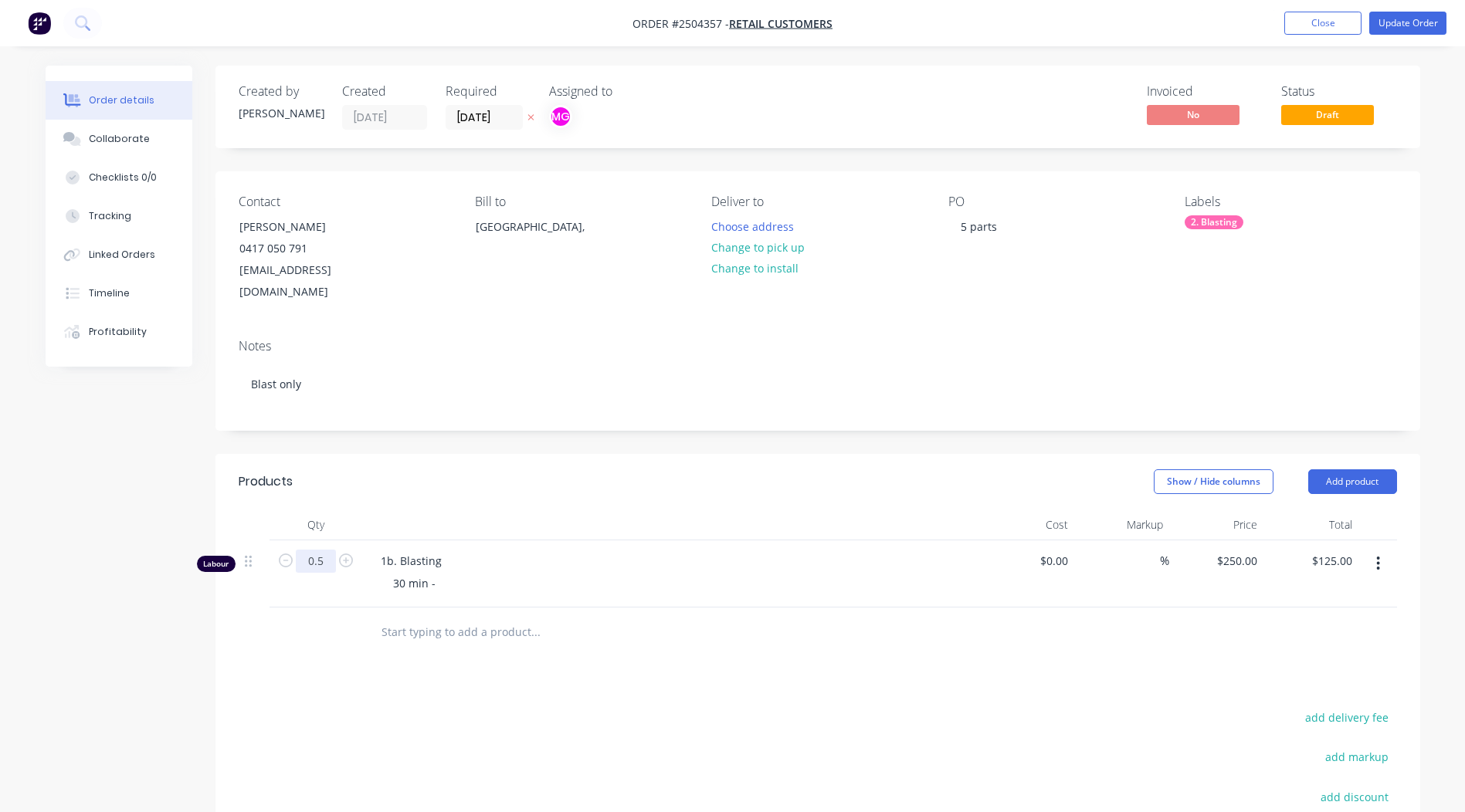
click at [312, 549] on input "0.5" at bounding box center [316, 561] width 40 height 23
type input "0.333"
type input "$83.25"
click at [994, 607] on div at bounding box center [817, 632] width 1159 height 50
click at [1398, 17] on button "Update Order" at bounding box center [1407, 23] width 77 height 23
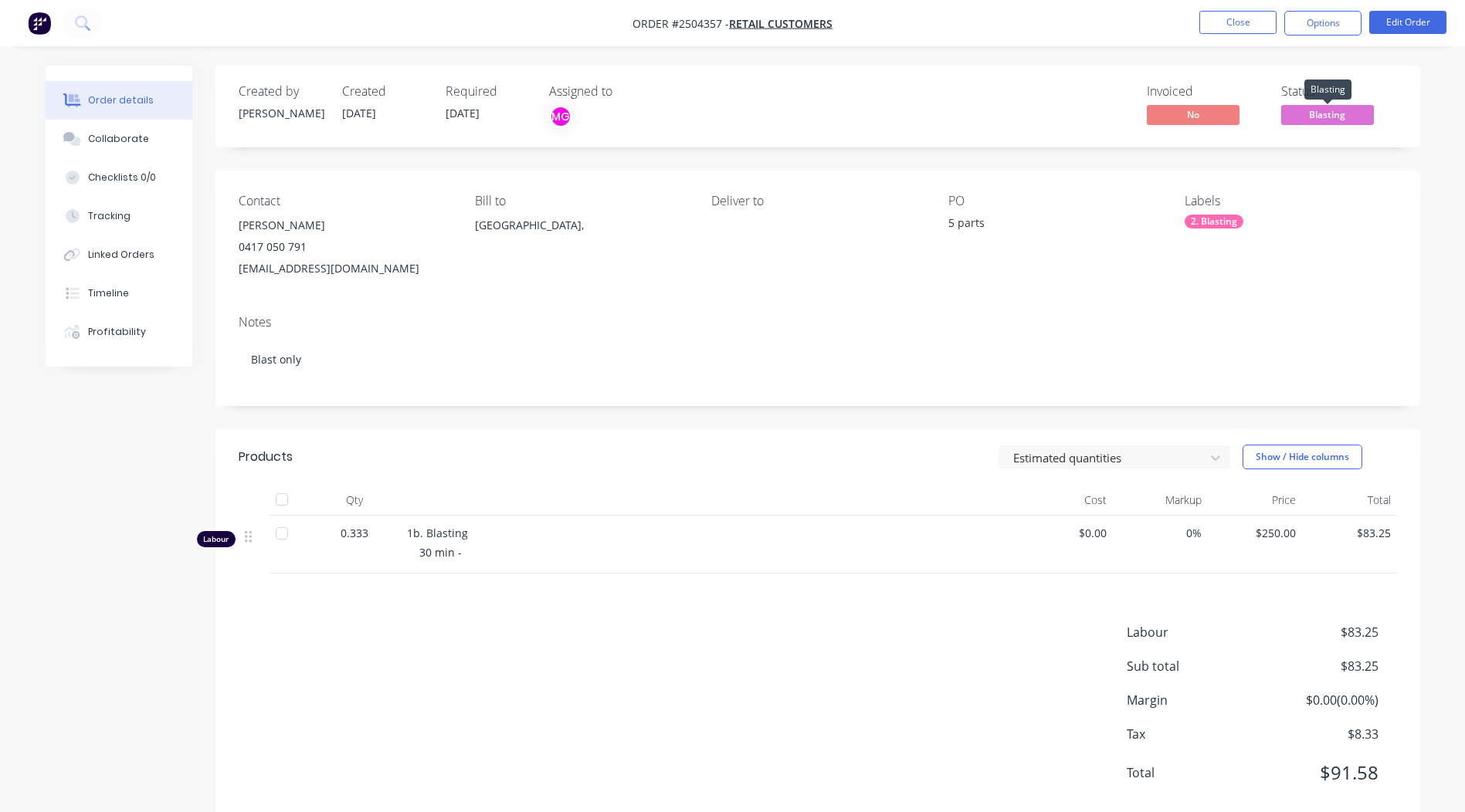
click at [1329, 119] on span "Blasting" at bounding box center [1327, 115] width 93 height 19
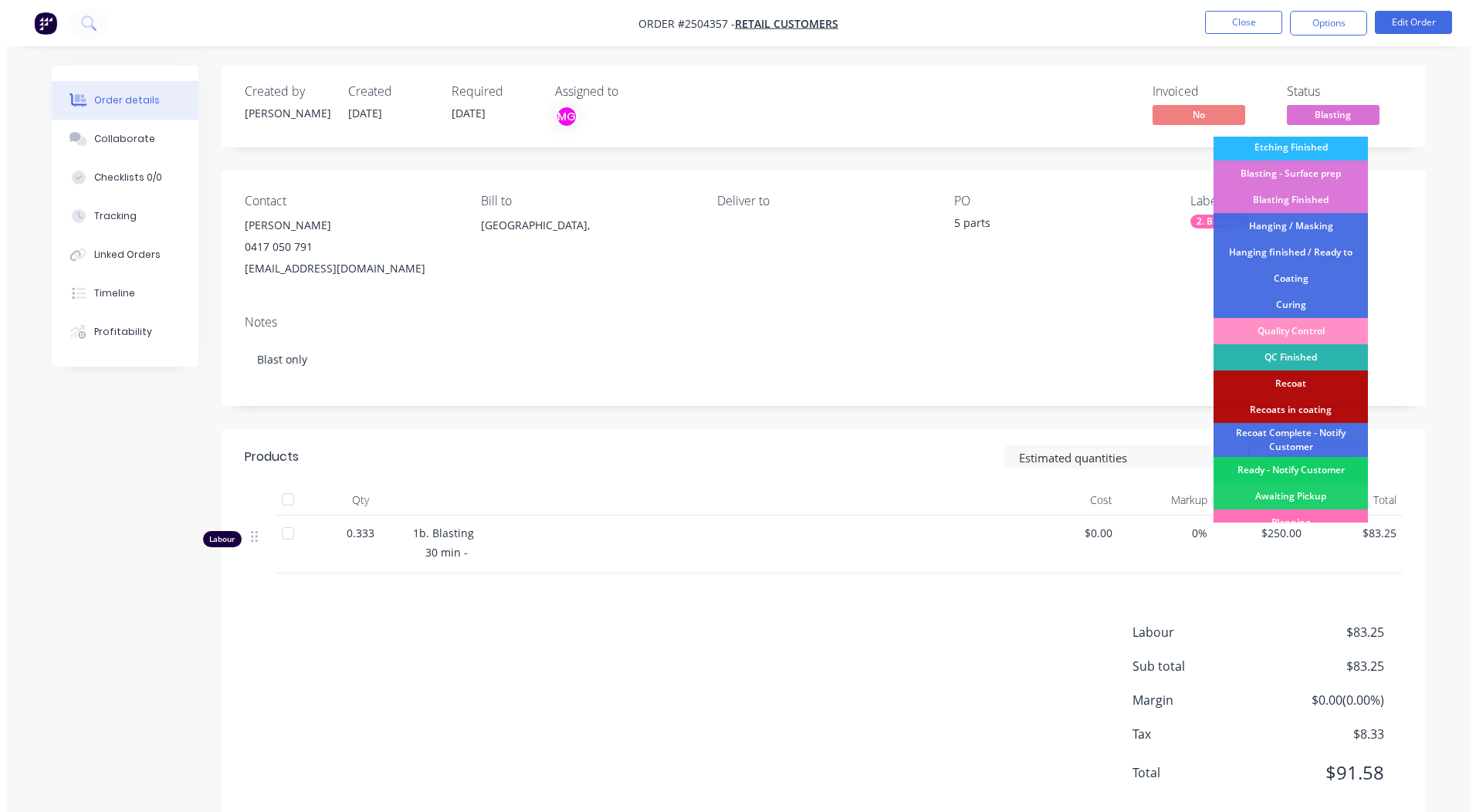
scroll to position [357, 0]
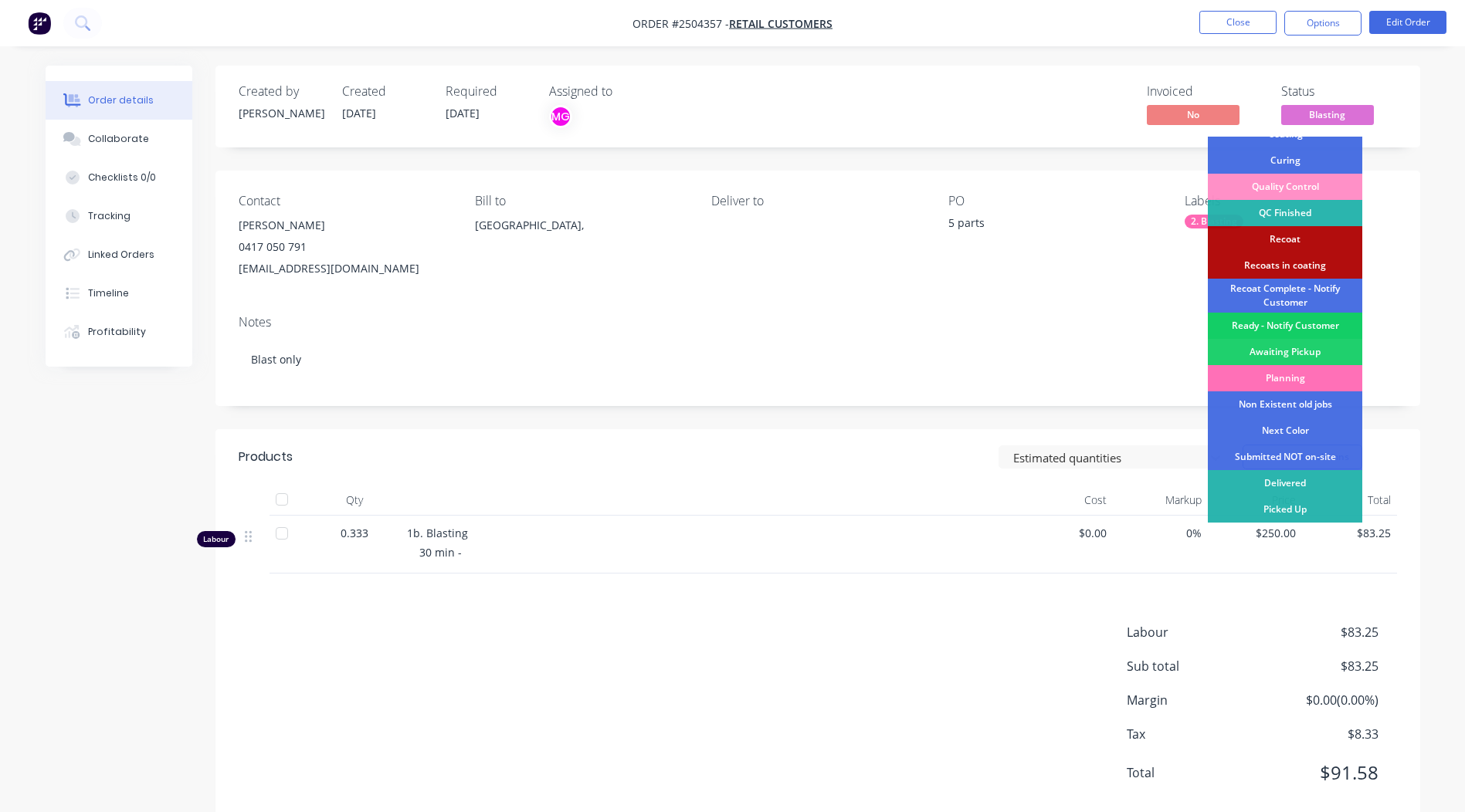
click at [1288, 325] on div "Ready - Notify Customer" at bounding box center [1285, 326] width 155 height 27
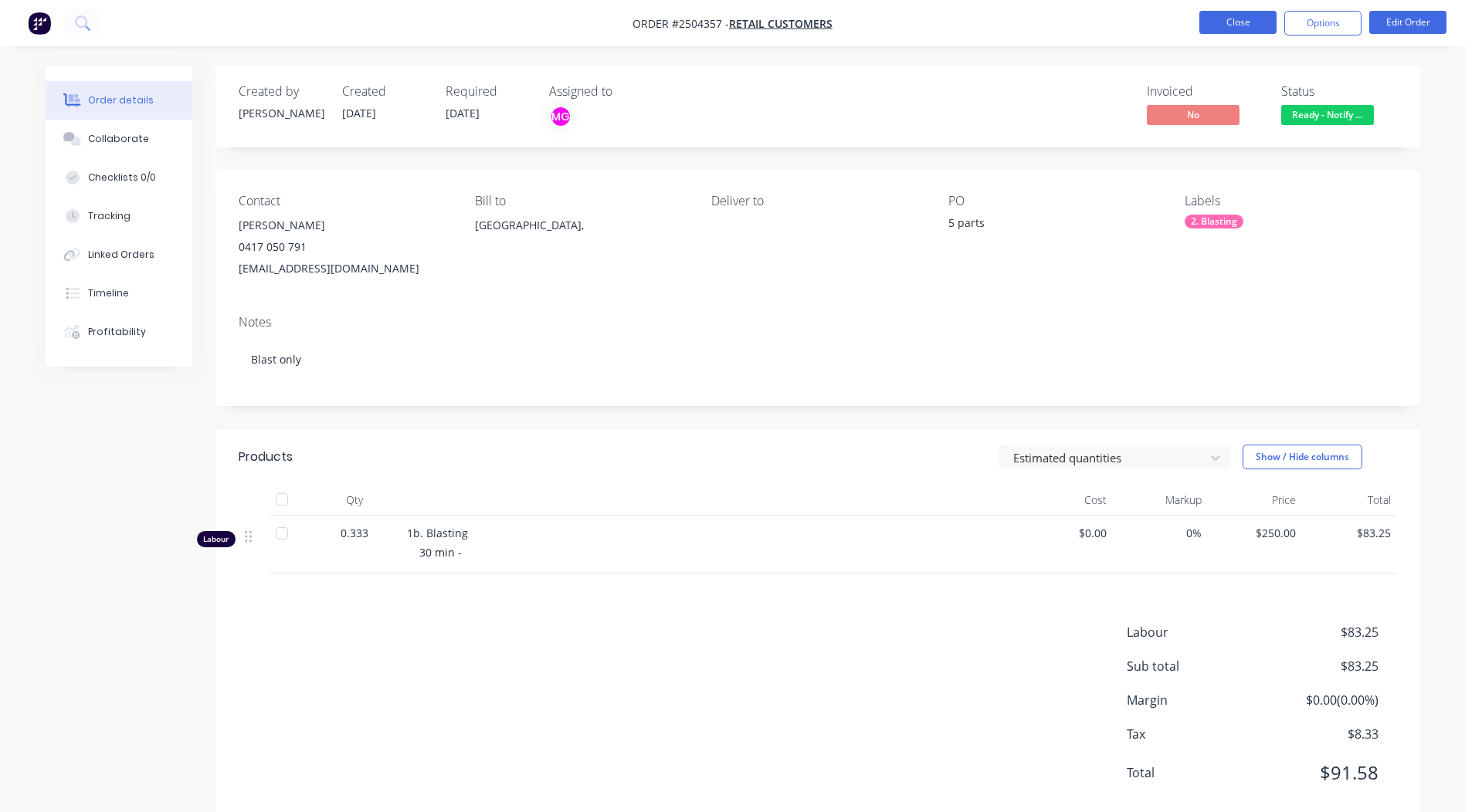
click at [1233, 14] on button "Close" at bounding box center [1237, 22] width 77 height 23
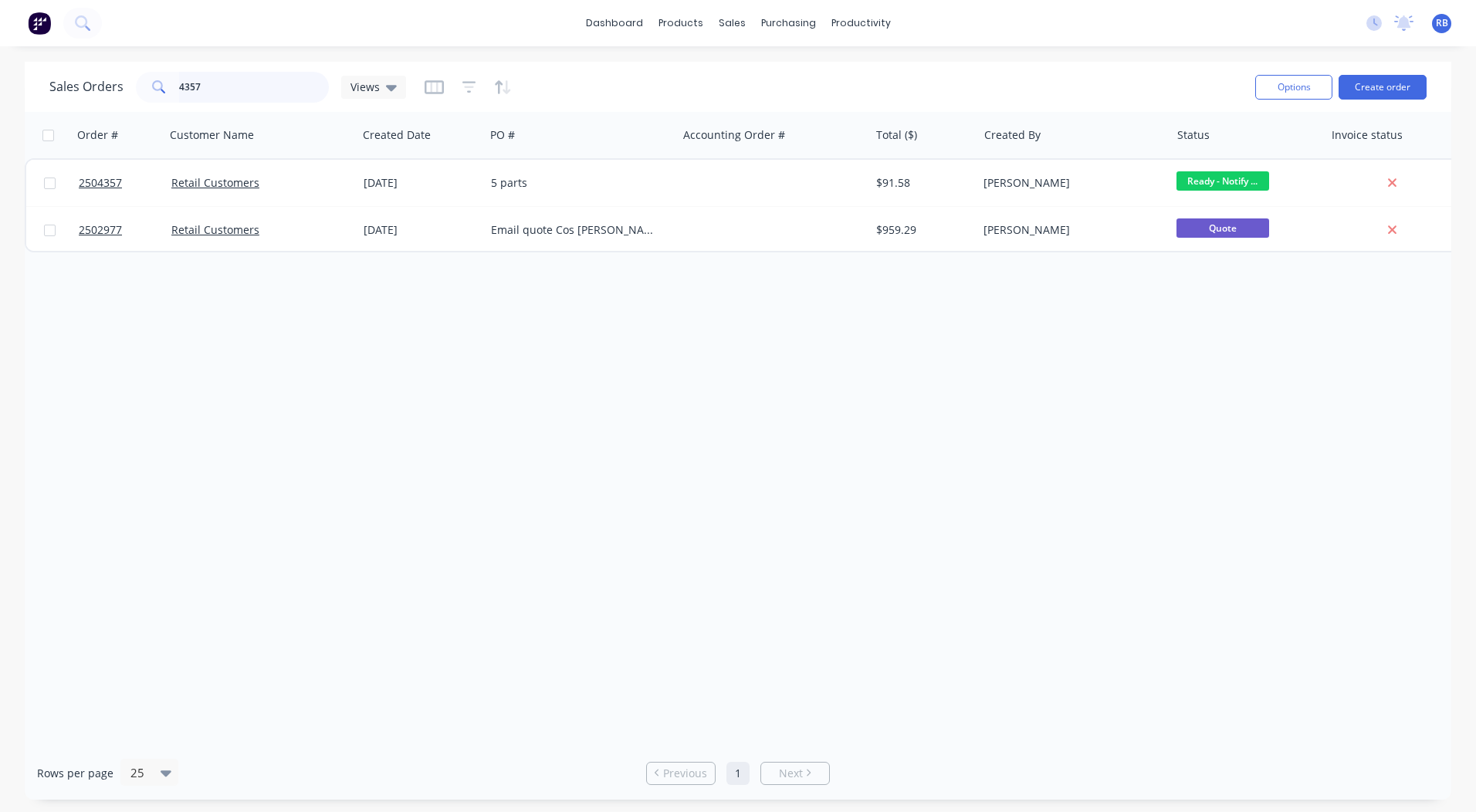
drag, startPoint x: 60, startPoint y: 110, endPoint x: 0, endPoint y: 100, distance: 60.8
click at [0, 112] on html "dashboard products sales purchasing productivity dashboard products Product Cat…" at bounding box center [738, 406] width 1476 height 812
